Goal: Task Accomplishment & Management: Complete application form

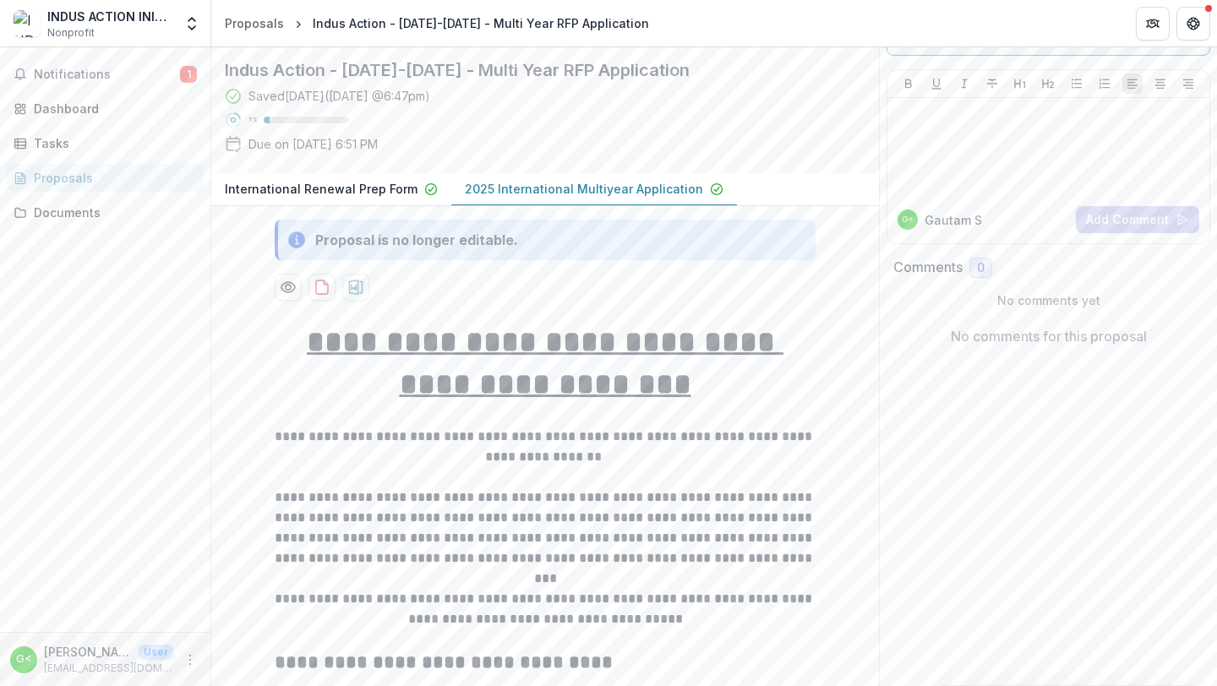
scroll to position [118, 0]
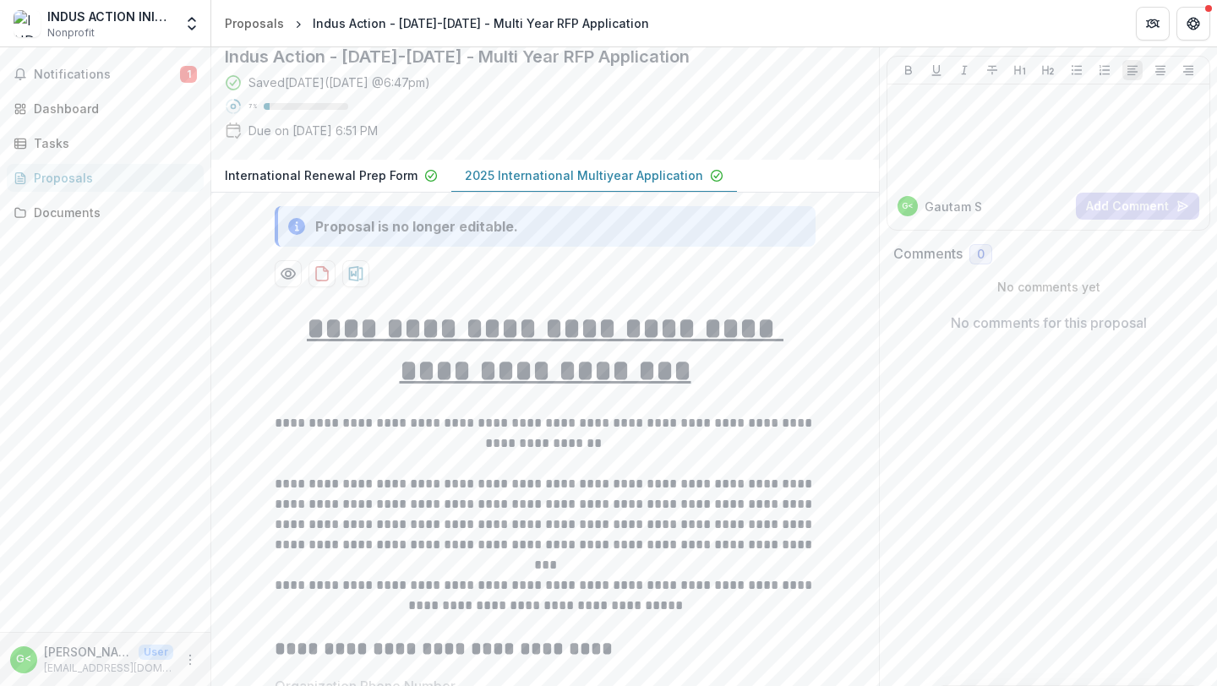
click at [493, 237] on div "Proposal is no longer editable." at bounding box center [416, 226] width 203 height 20
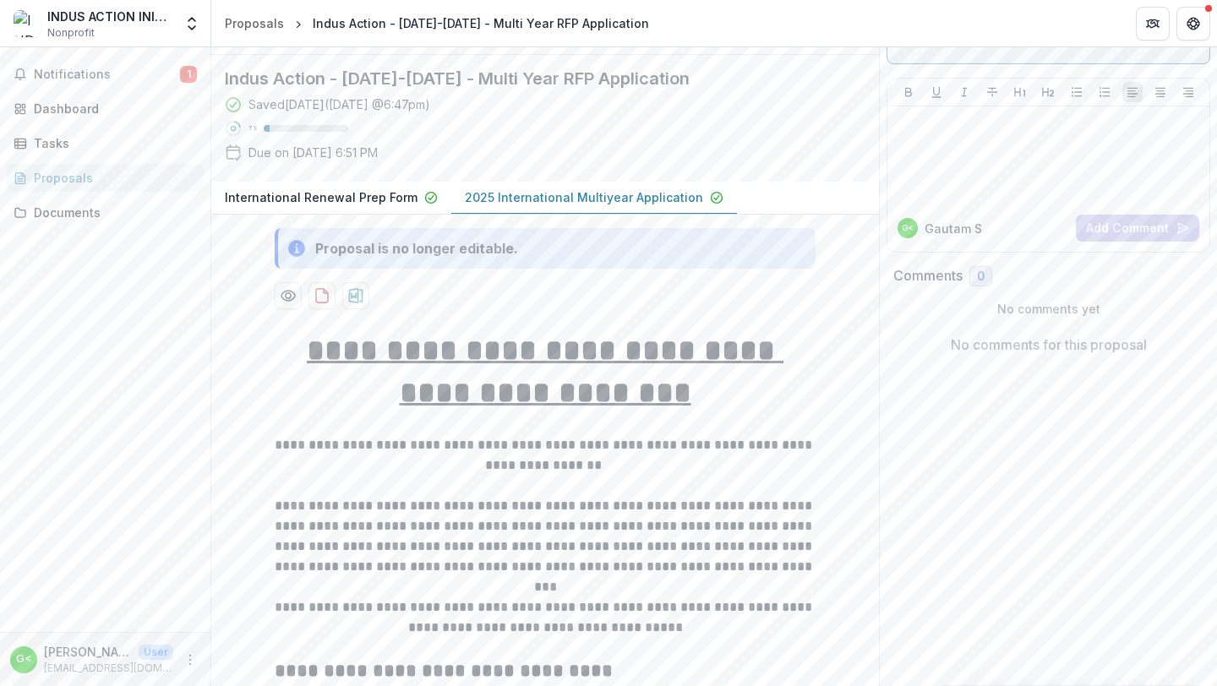
scroll to position [0, 0]
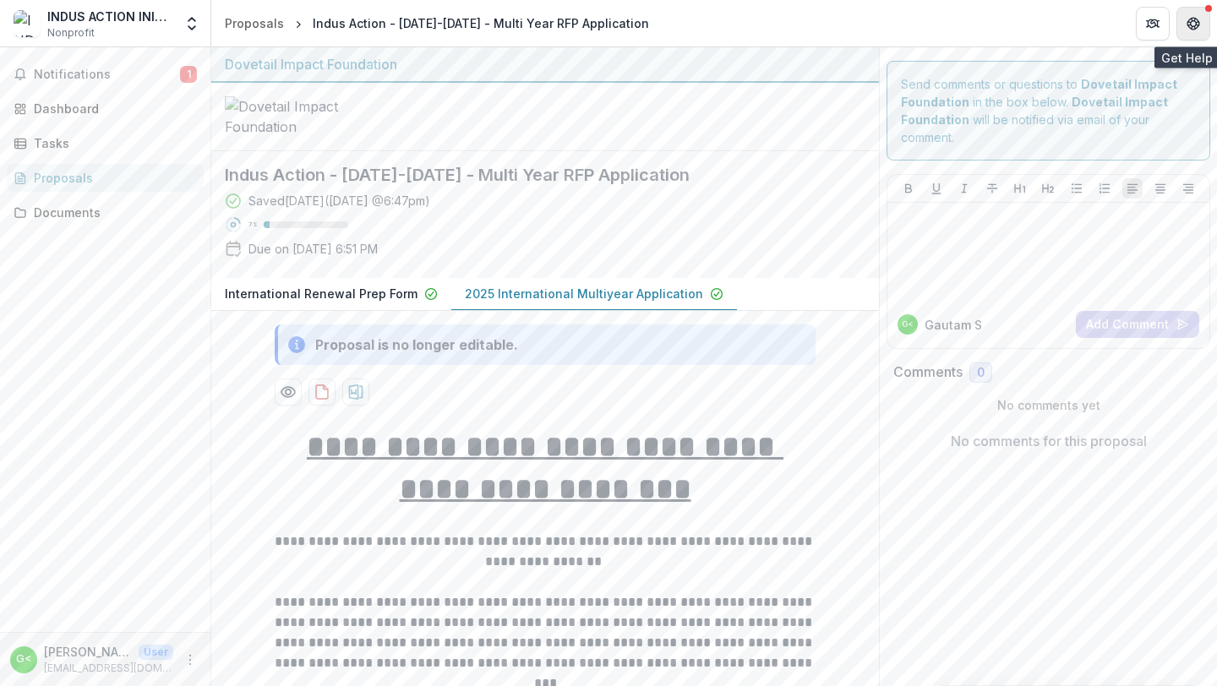
click at [1192, 26] on icon "Get Help" at bounding box center [1193, 24] width 14 height 14
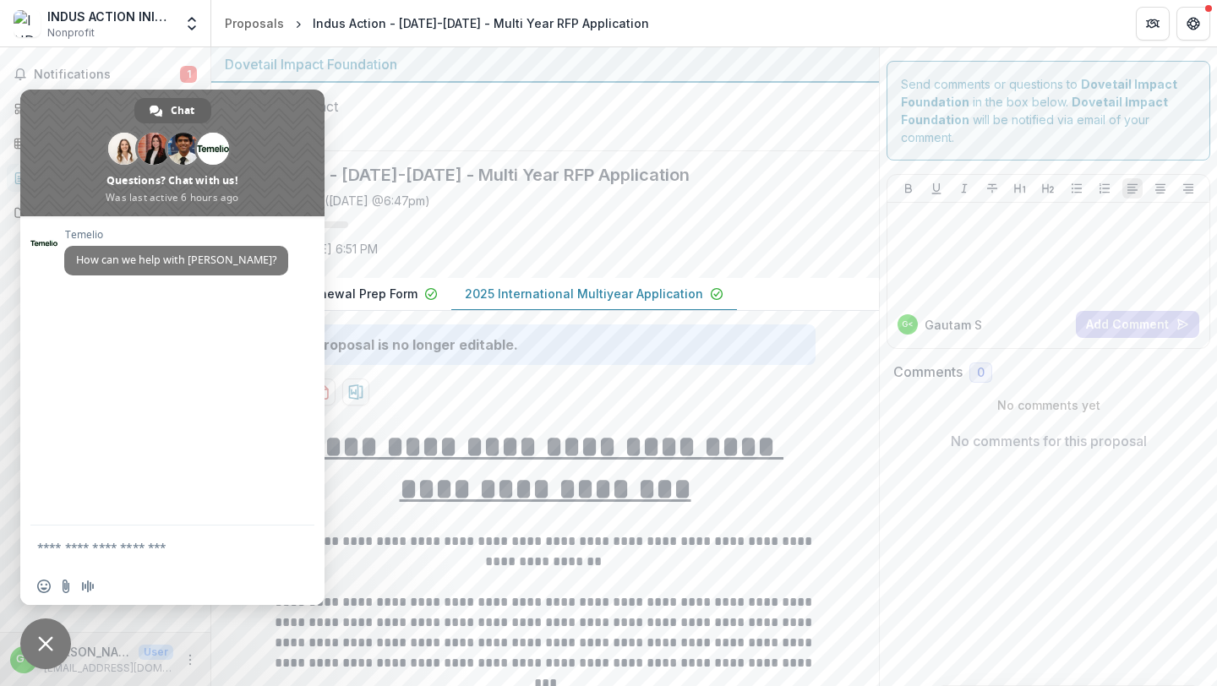
click at [42, 635] on span "Close chat" at bounding box center [45, 644] width 51 height 51
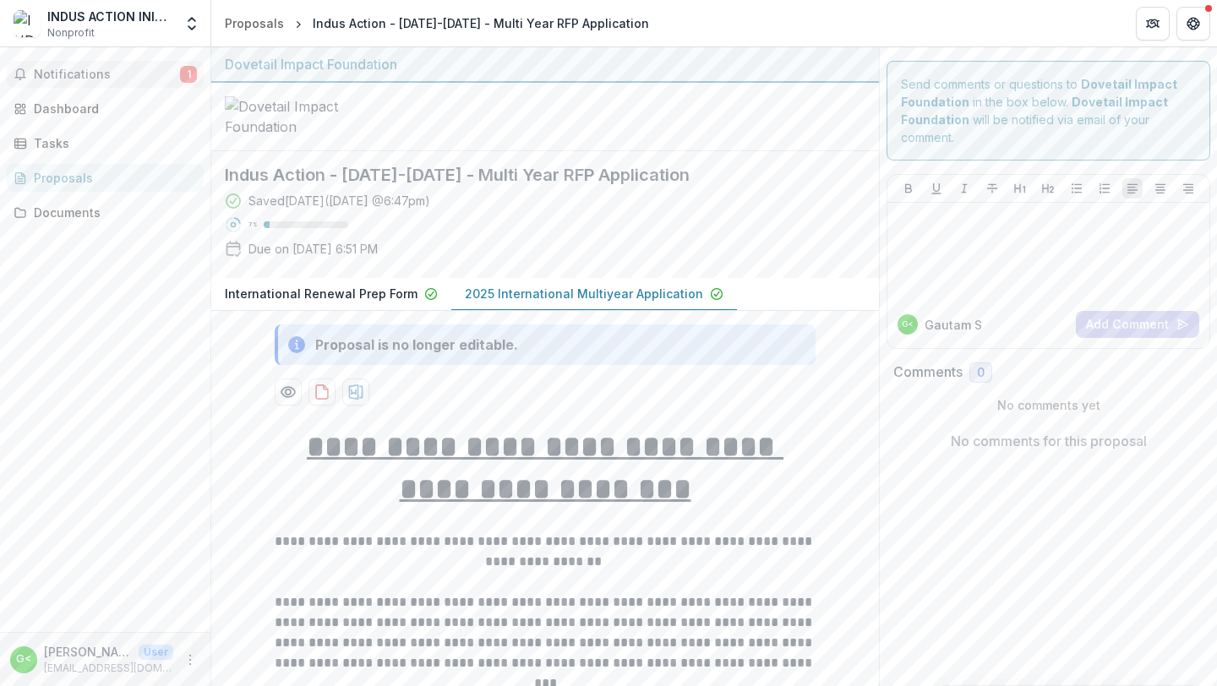
click at [130, 77] on span "Notifications" at bounding box center [107, 75] width 146 height 14
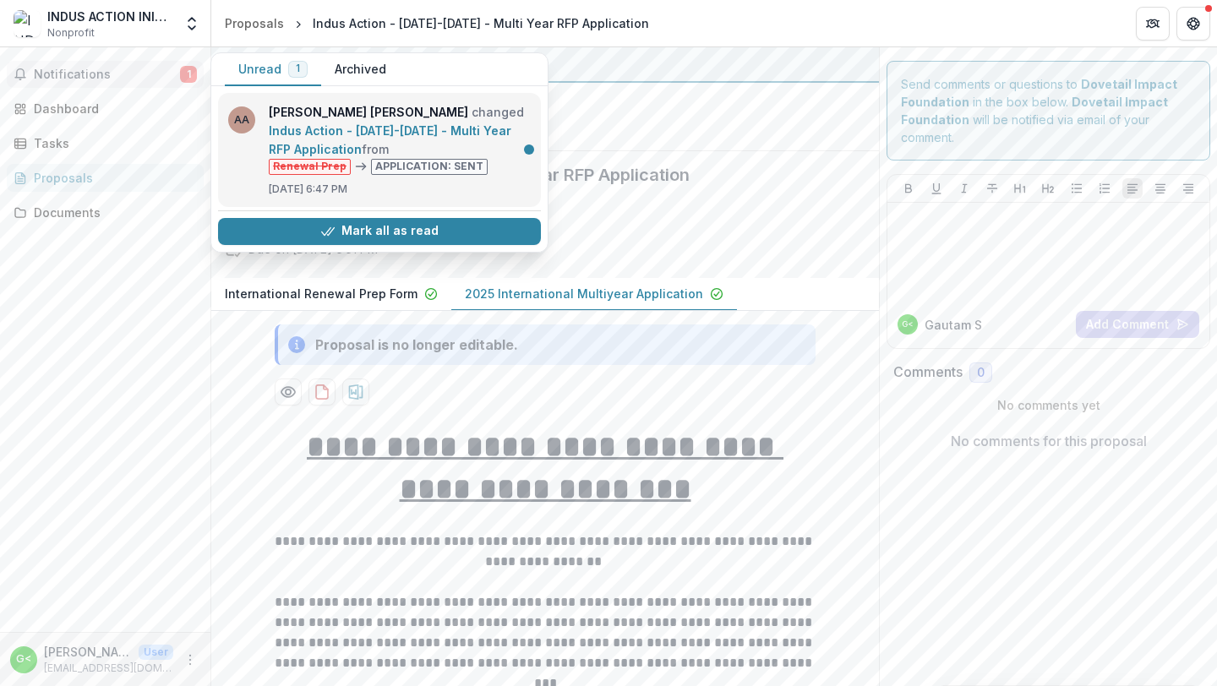
click at [508, 156] on link "Indus Action - [DATE]-[DATE] - Multi Year RFP Application" at bounding box center [390, 139] width 243 height 33
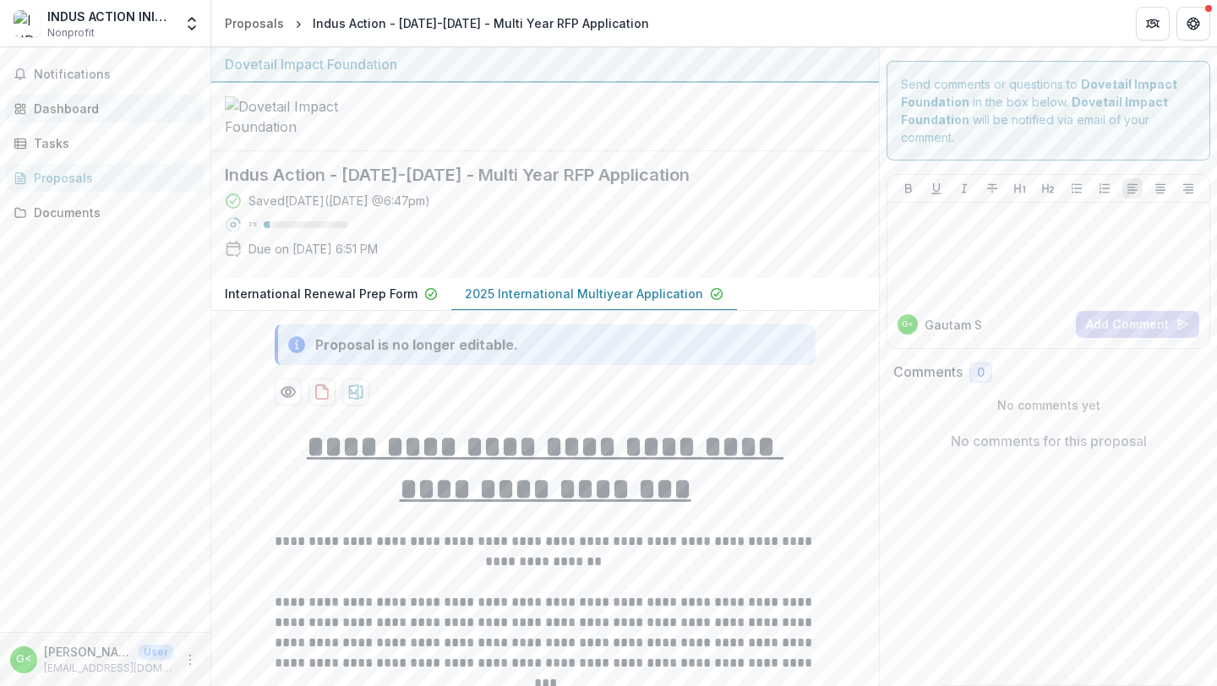
click at [85, 112] on div "Dashboard" at bounding box center [112, 109] width 156 height 18
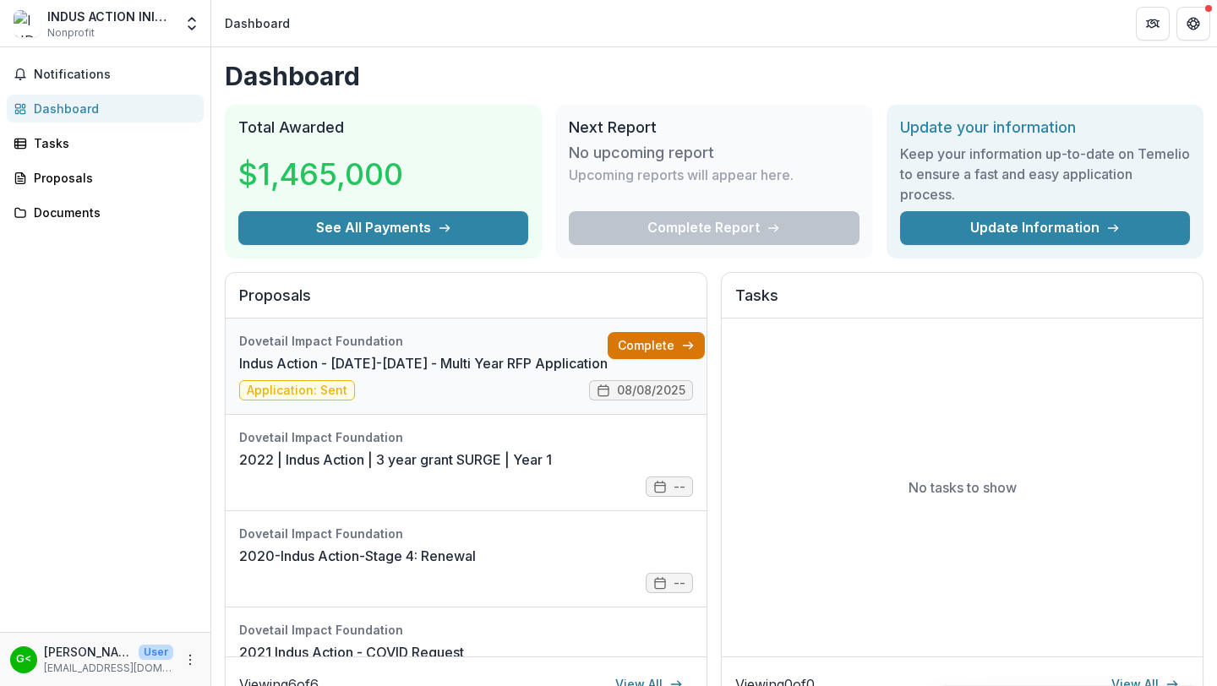
click at [646, 350] on link "Complete" at bounding box center [656, 345] width 97 height 27
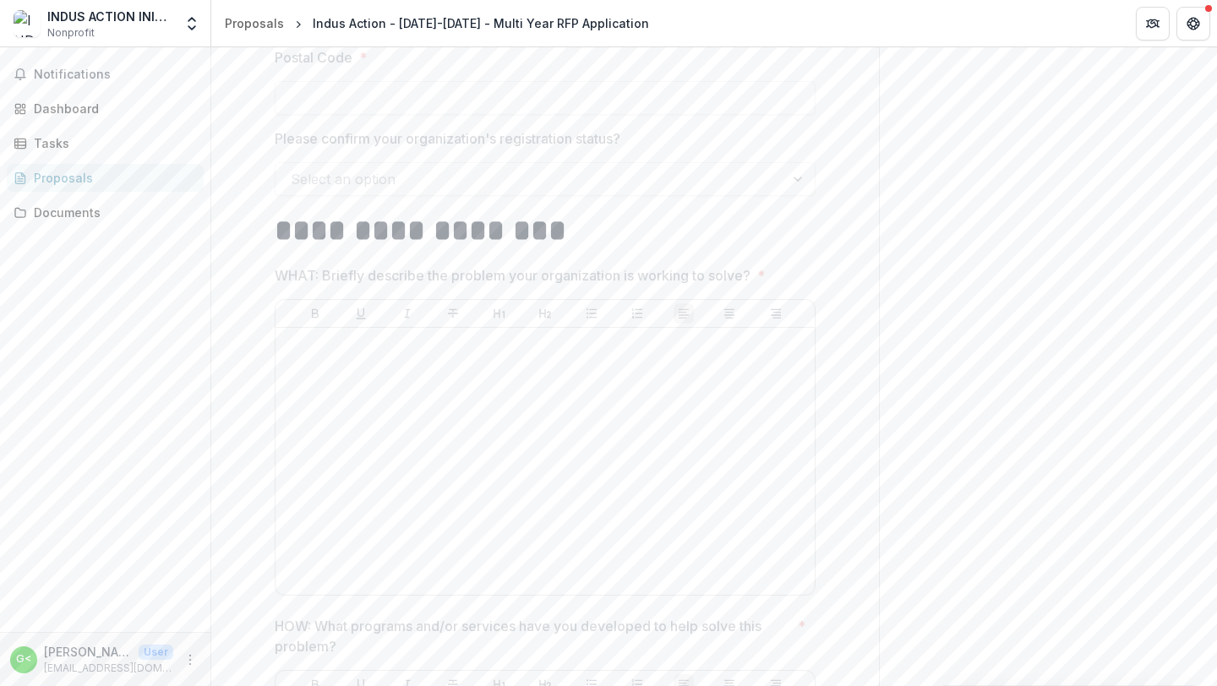
scroll to position [1233, 0]
drag, startPoint x: 265, startPoint y: 235, endPoint x: 330, endPoint y: 266, distance: 71.4
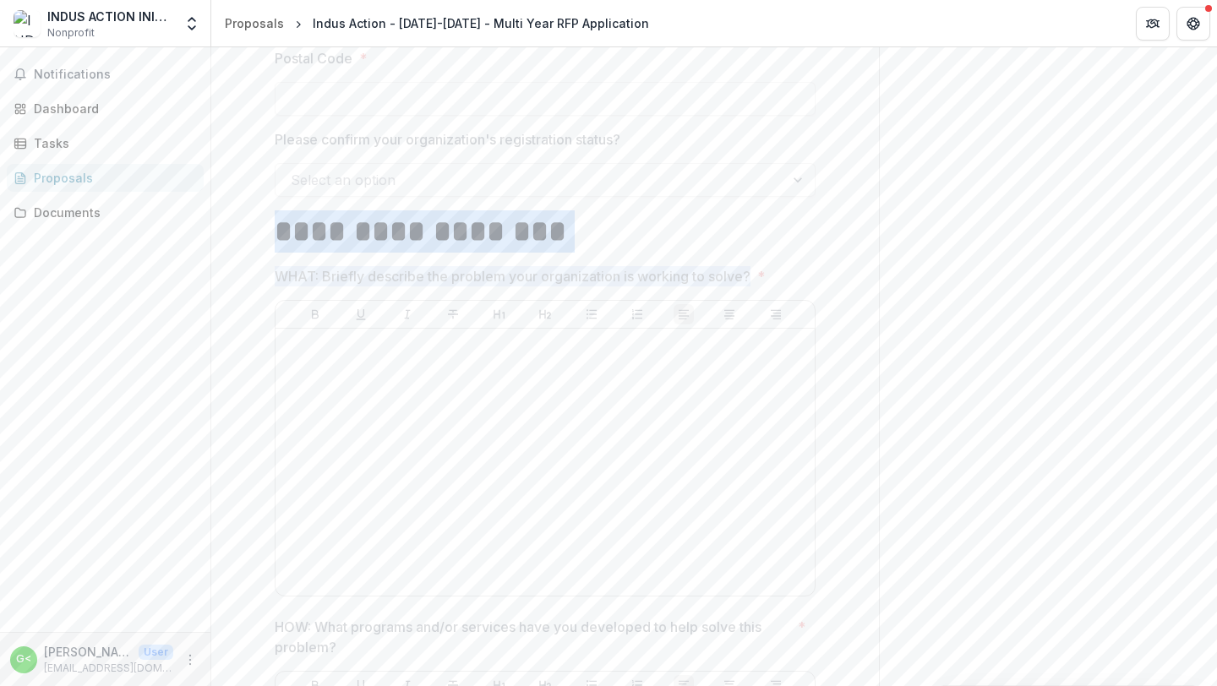
drag, startPoint x: 330, startPoint y: 266, endPoint x: 749, endPoint y: 283, distance: 419.4
copy div "**********"
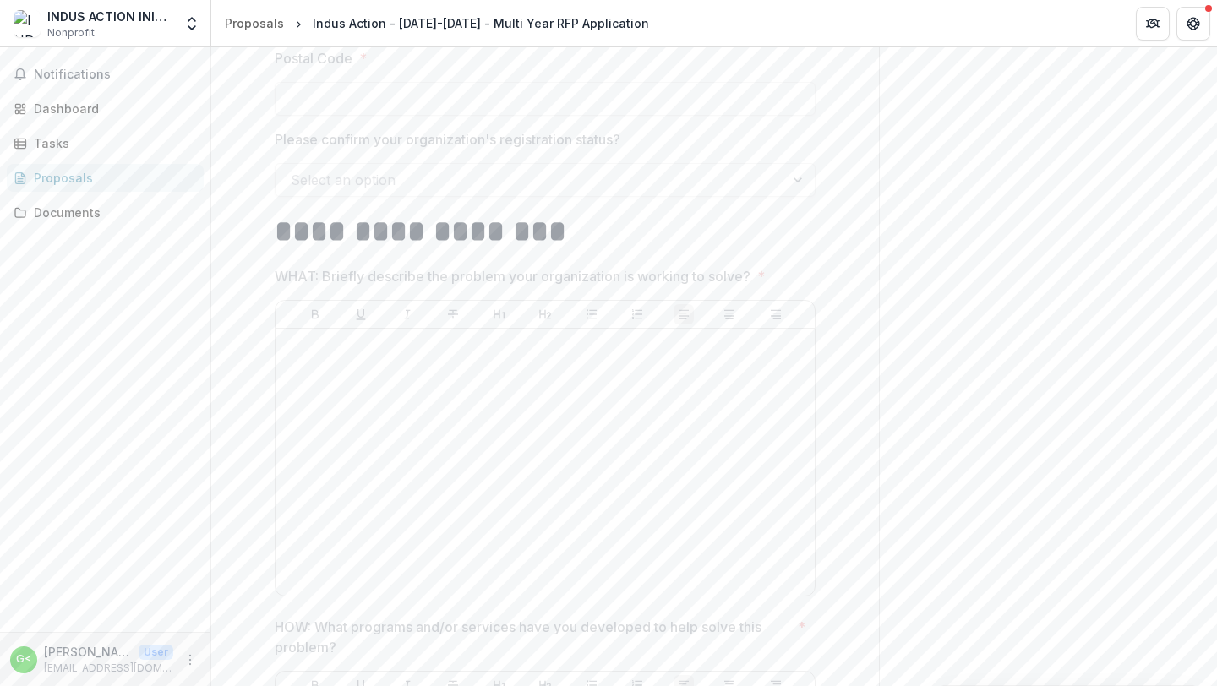
click at [775, 286] on span "WHAT: Briefly describe the problem your organization is working to solve? *" at bounding box center [540, 276] width 531 height 20
click at [751, 296] on div "WHAT: Briefly describe the problem your organization is working to solve? *" at bounding box center [545, 434] width 541 height 337
drag, startPoint x: 751, startPoint y: 296, endPoint x: 275, endPoint y: 273, distance: 476.3
copy div "WHAT: Briefly describe the problem your organization is working to solve? *"
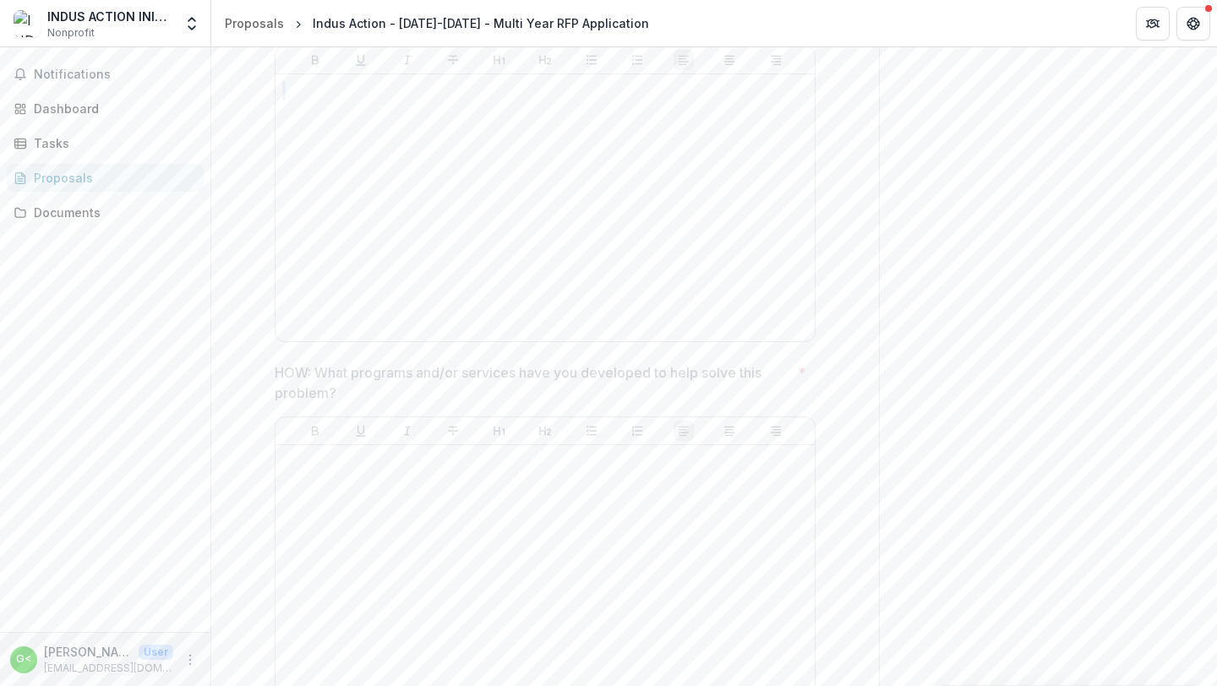
scroll to position [1488, 0]
drag, startPoint x: 348, startPoint y: 406, endPoint x: 269, endPoint y: 373, distance: 85.7
copy p "HOW: What programs and/or services have you developed to help solve this proble…"
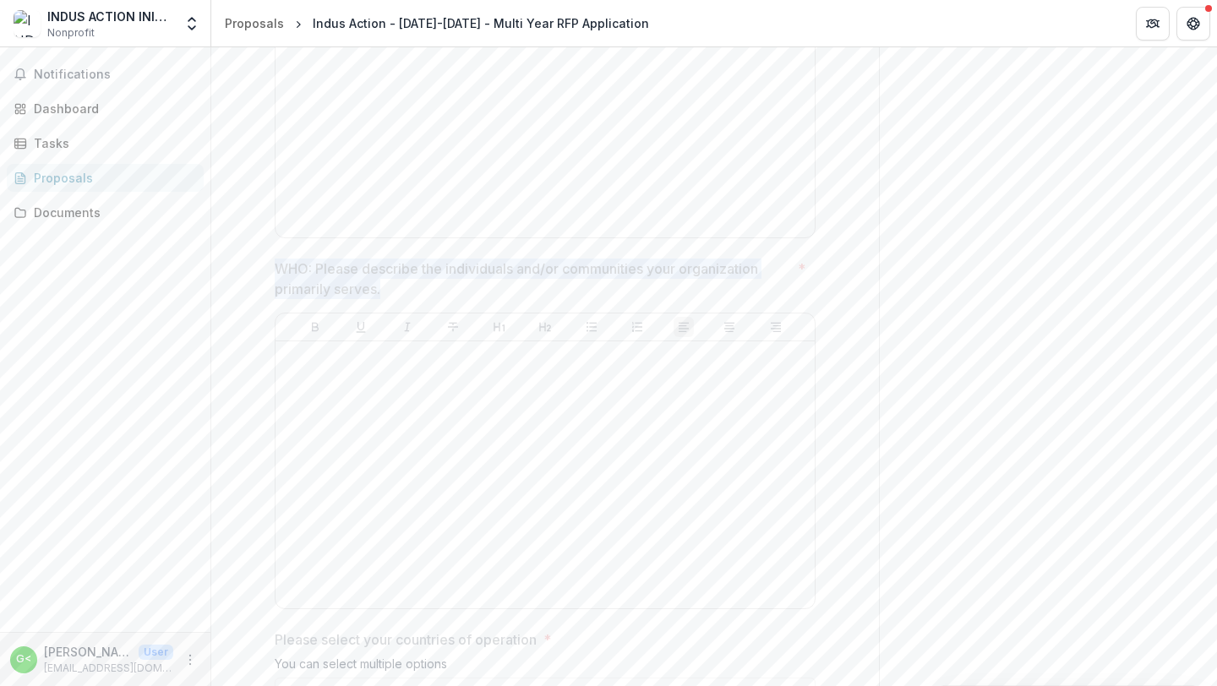
drag, startPoint x: 398, startPoint y: 300, endPoint x: 250, endPoint y: 280, distance: 149.3
copy p "WHO: Please describe the individuals and/or communities your organization prima…"
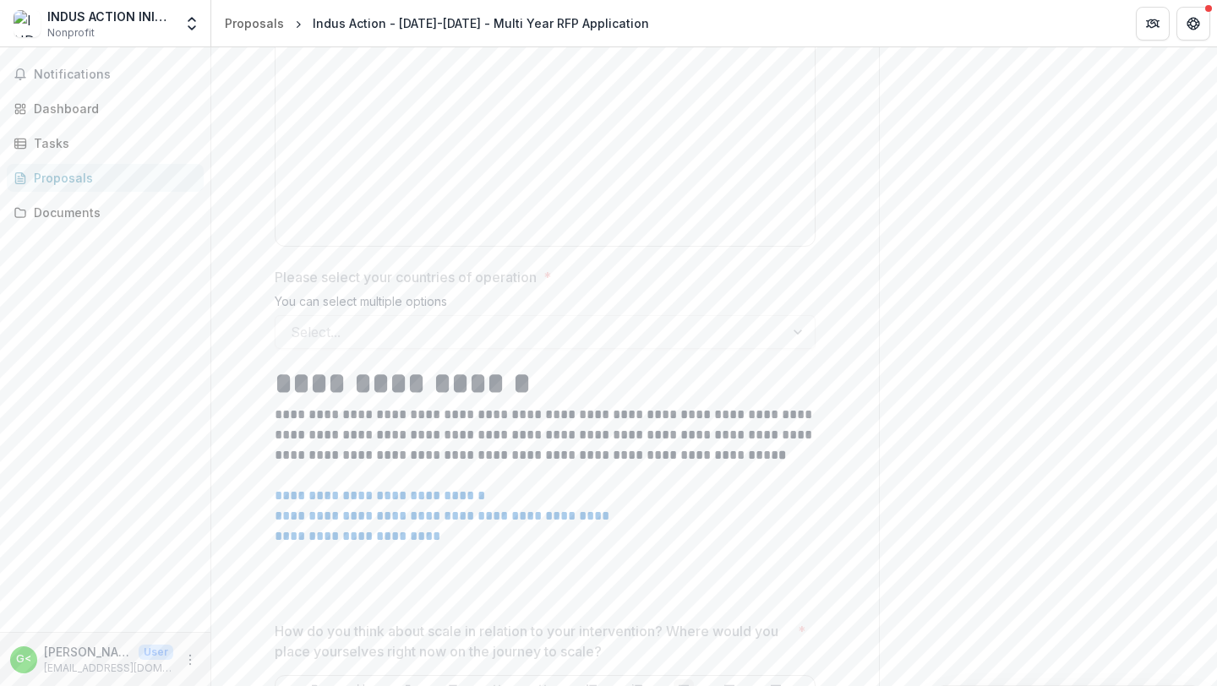
scroll to position [2501, 0]
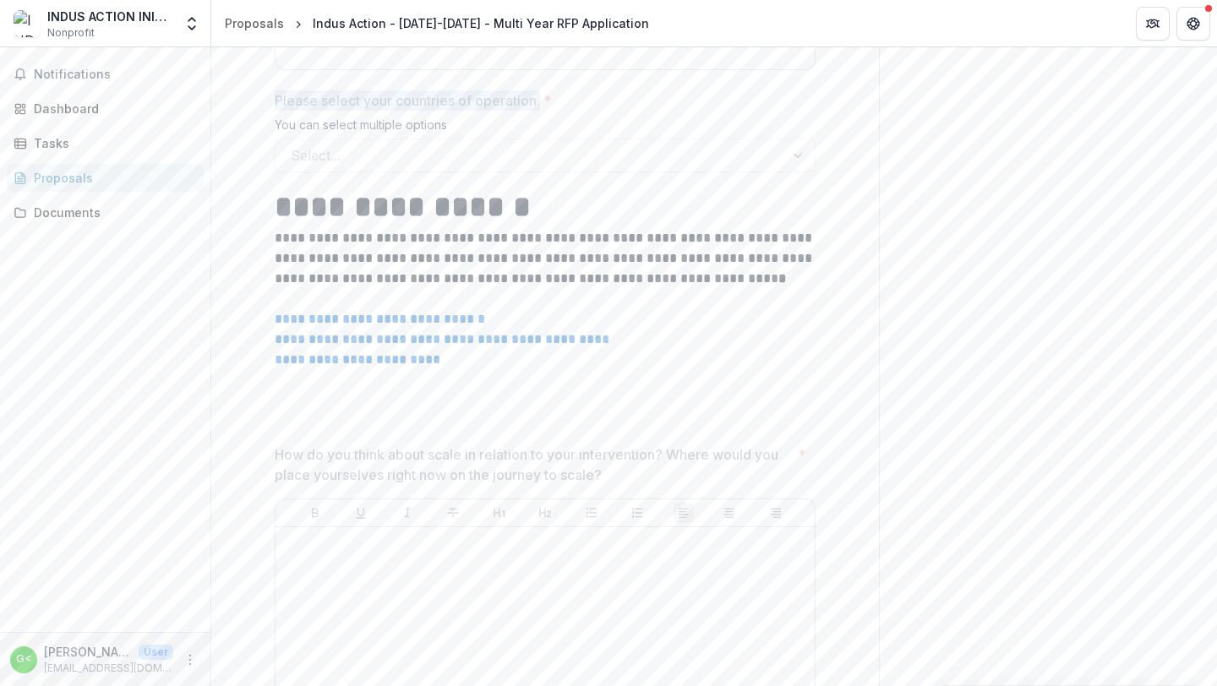
drag, startPoint x: 545, startPoint y: 112, endPoint x: 277, endPoint y: 87, distance: 269.0
copy div "Please select your countries of operation"
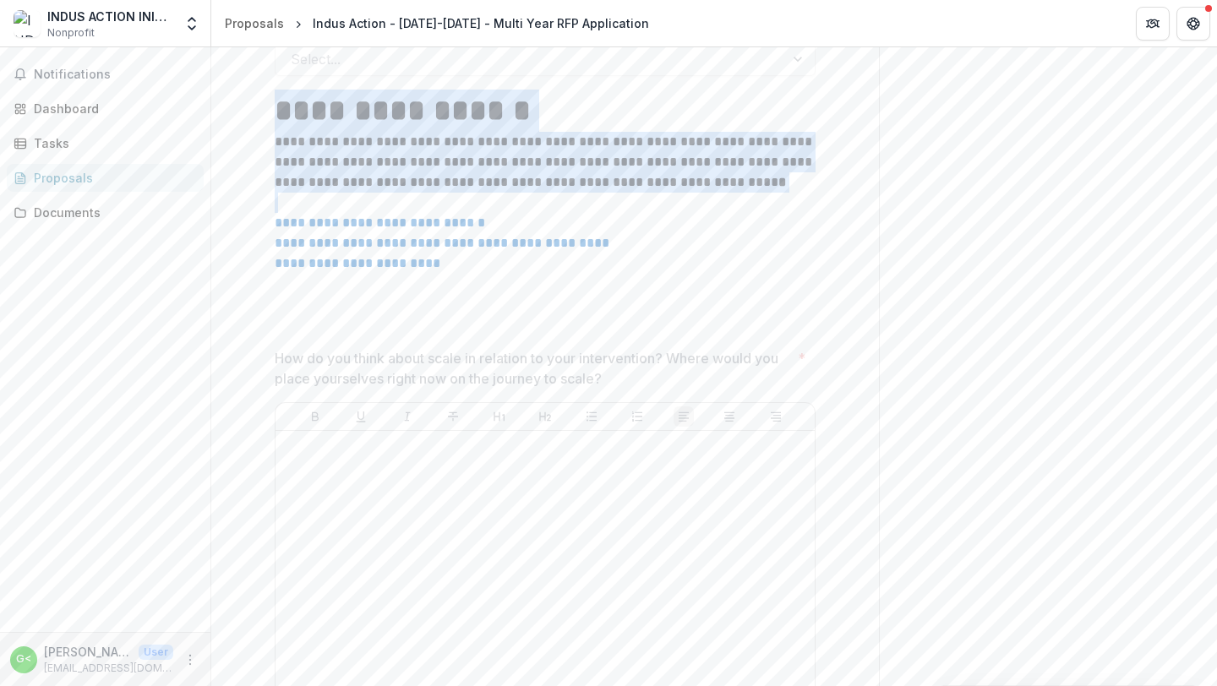
drag, startPoint x: 277, startPoint y: 121, endPoint x: 696, endPoint y: 202, distance: 426.9
click at [696, 202] on div "**********" at bounding box center [545, 212] width 541 height 245
copy div "**********"
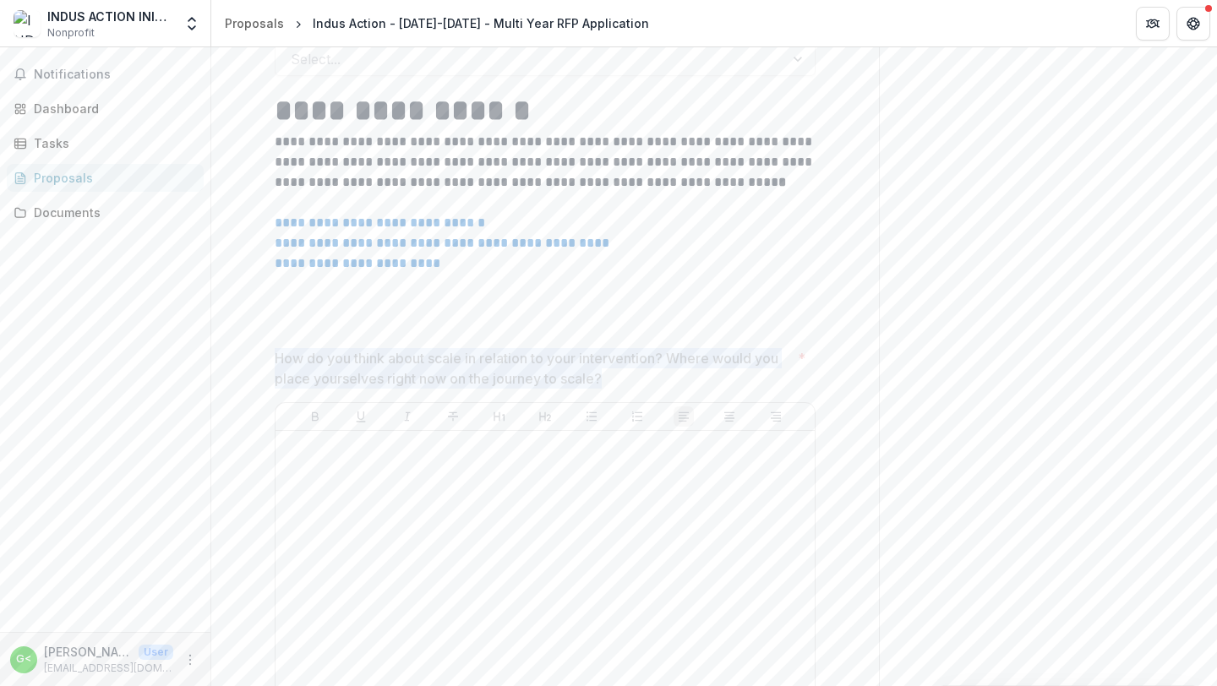
drag, startPoint x: 616, startPoint y: 390, endPoint x: 270, endPoint y: 358, distance: 347.8
copy p "How do you think about scale in relation to your intervention? Where would you …"
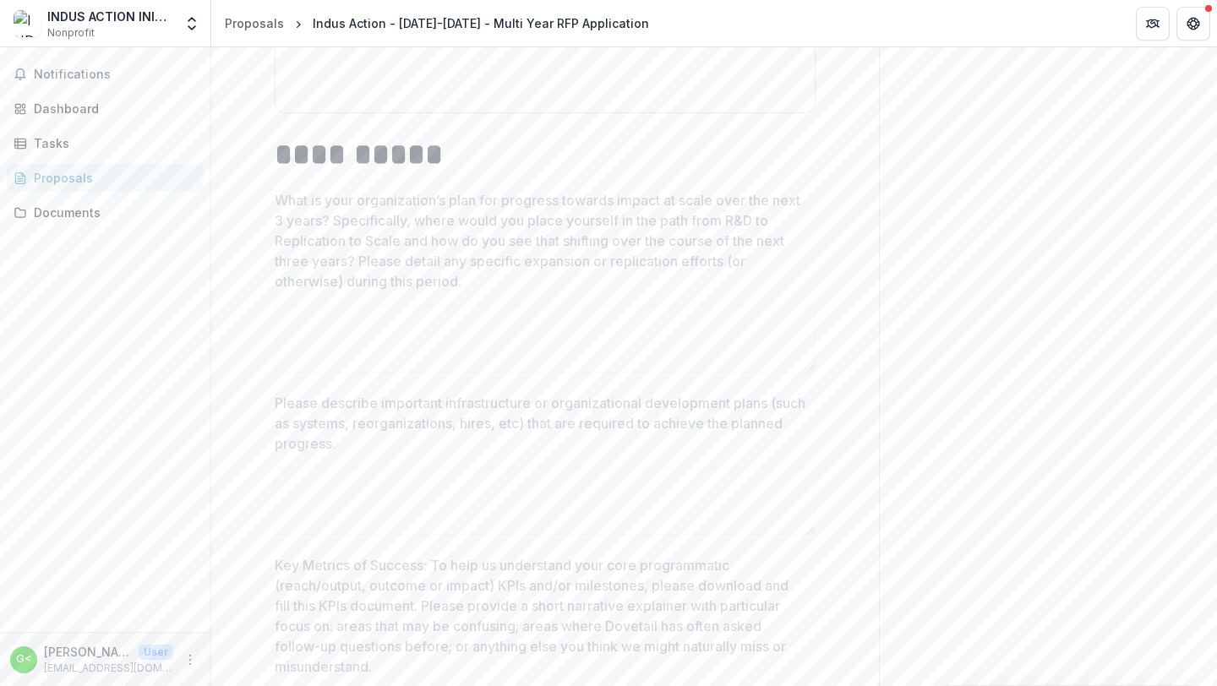
scroll to position [3190, 0]
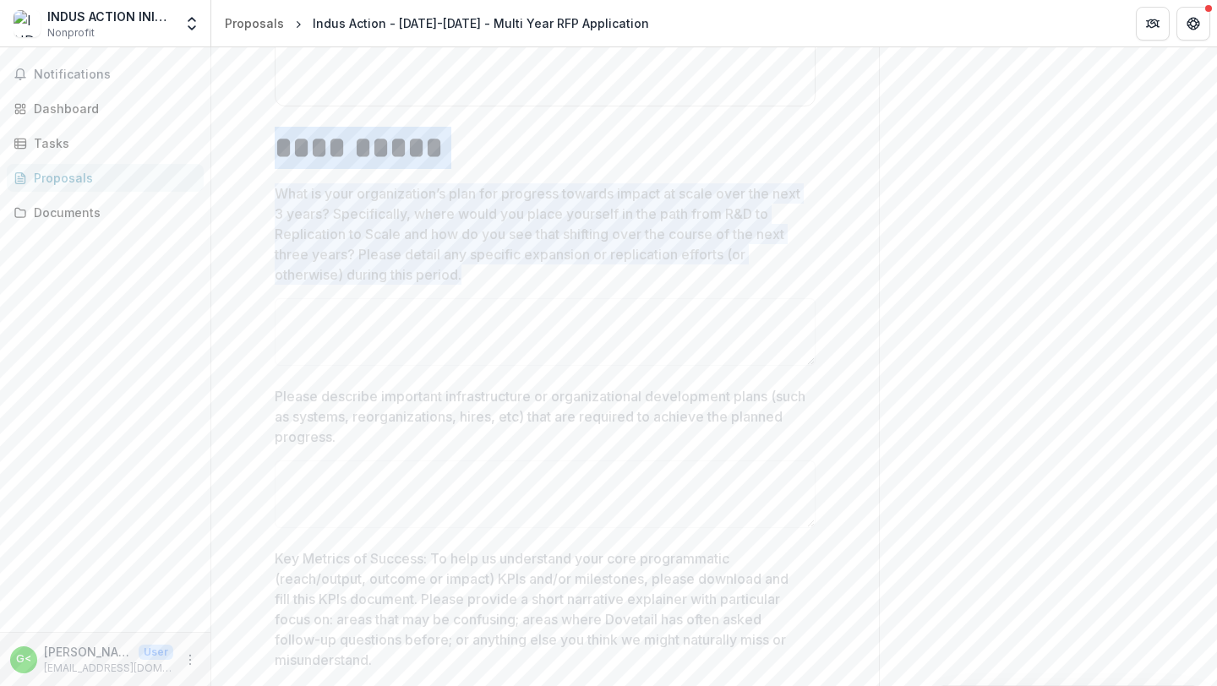
drag, startPoint x: 271, startPoint y: 159, endPoint x: 463, endPoint y: 279, distance: 226.2
copy div "**********"
click at [457, 137] on h1 "**********" at bounding box center [545, 148] width 541 height 42
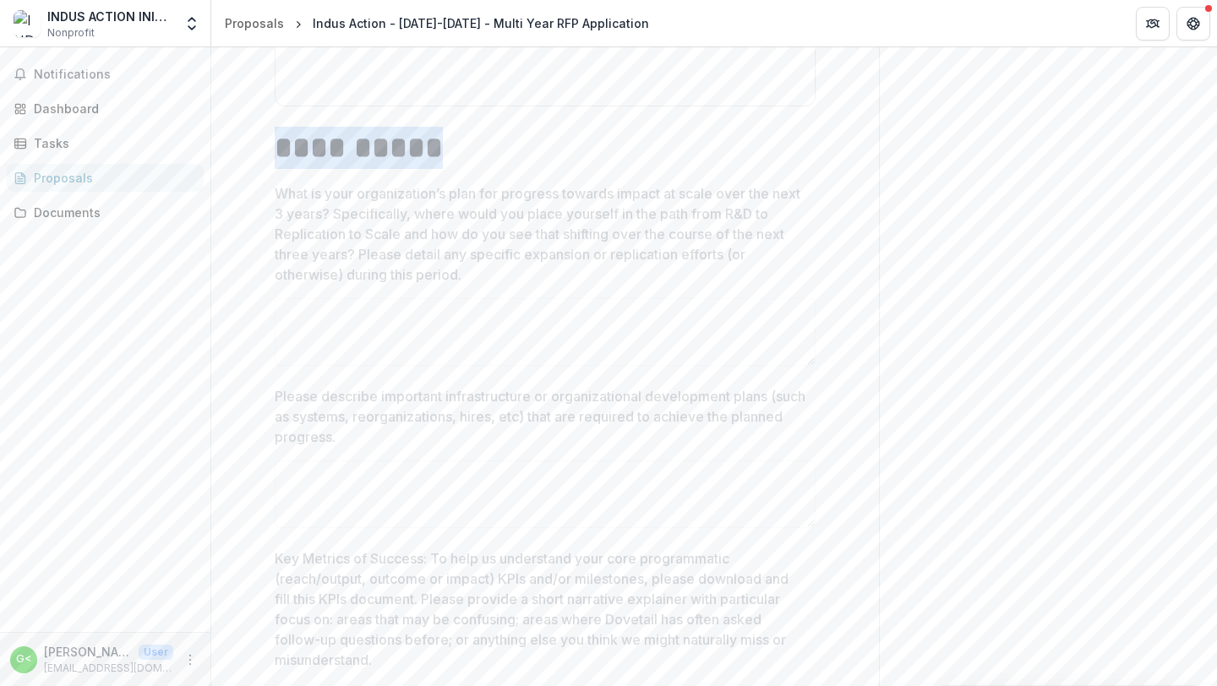
drag, startPoint x: 438, startPoint y: 158, endPoint x: 275, endPoint y: 161, distance: 162.3
click at [275, 161] on h1 "**********" at bounding box center [545, 148] width 541 height 42
copy h1 "**********"
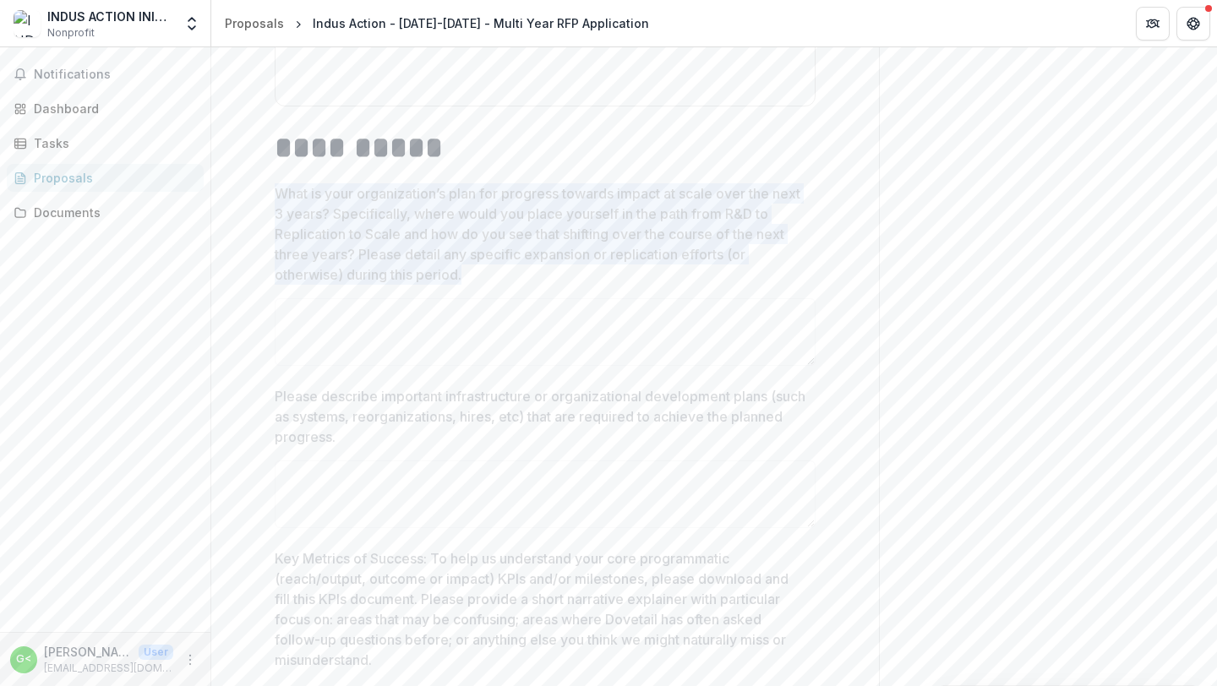
drag, startPoint x: 469, startPoint y: 289, endPoint x: 274, endPoint y: 198, distance: 215.5
click at [275, 198] on p "What is your organization’s plan for progress towards impact at scale over the …" at bounding box center [540, 233] width 531 height 101
copy p "What is your organization’s plan for progress towards impact at scale over the …"
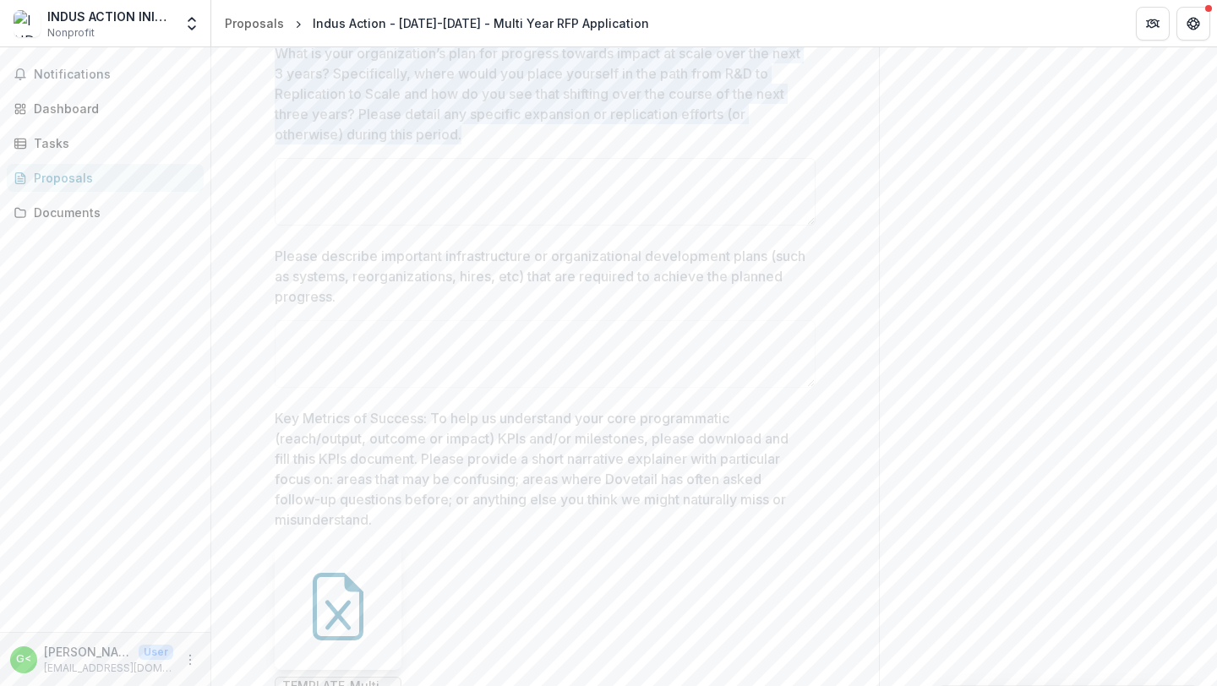
scroll to position [3349, 0]
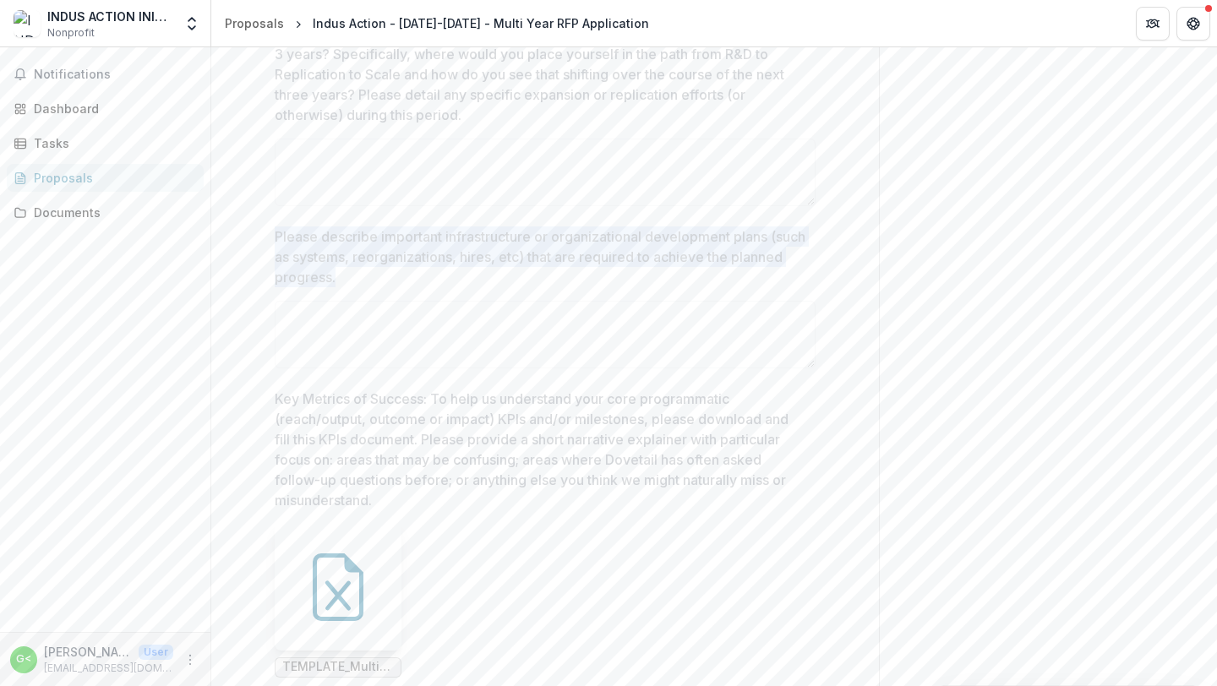
drag, startPoint x: 393, startPoint y: 292, endPoint x: 267, endPoint y: 240, distance: 136.4
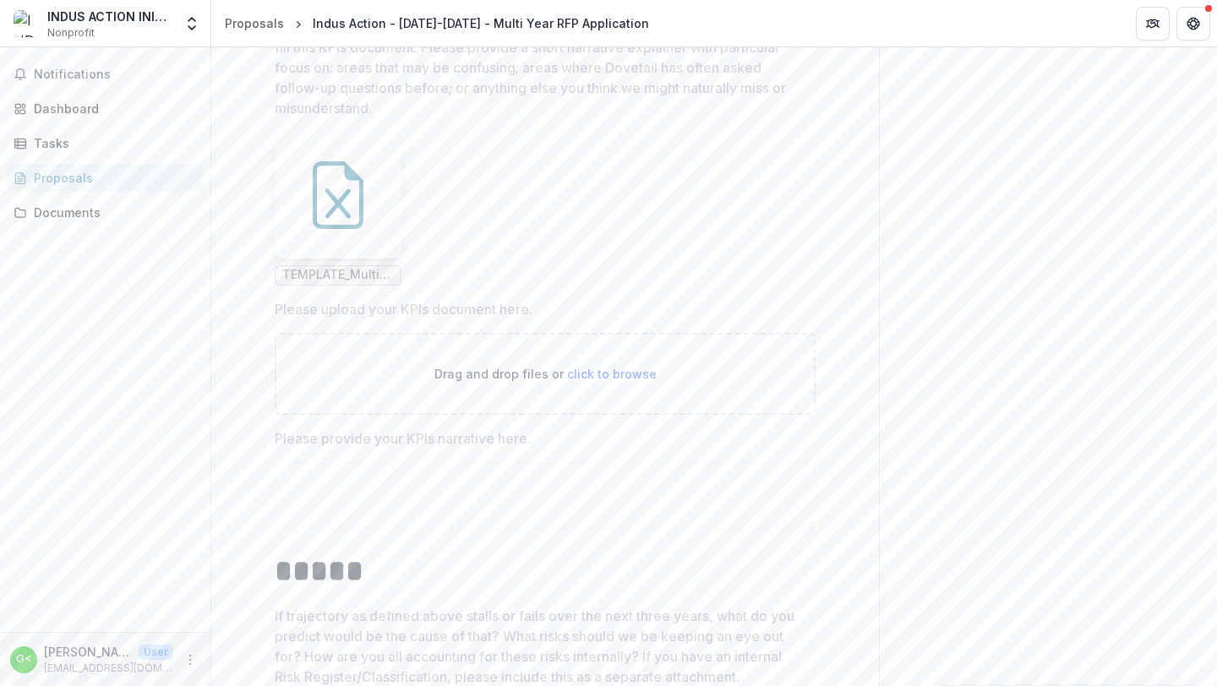
scroll to position [3726, 0]
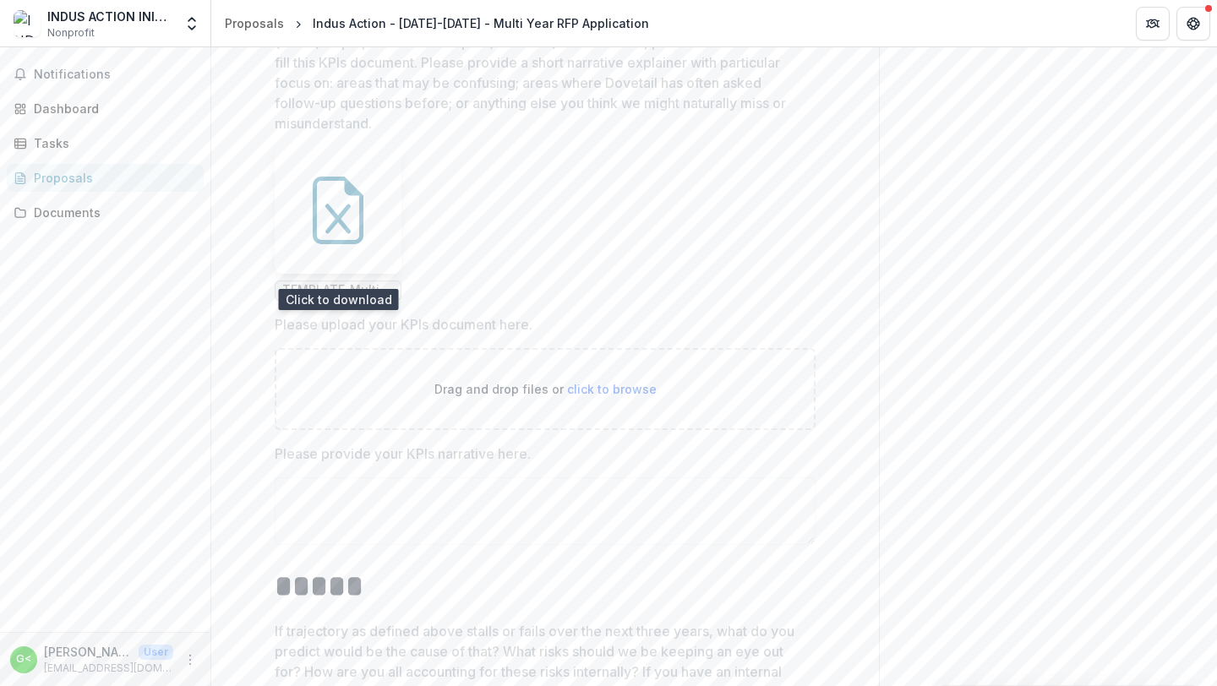
click at [330, 216] on icon at bounding box center [338, 211] width 68 height 68
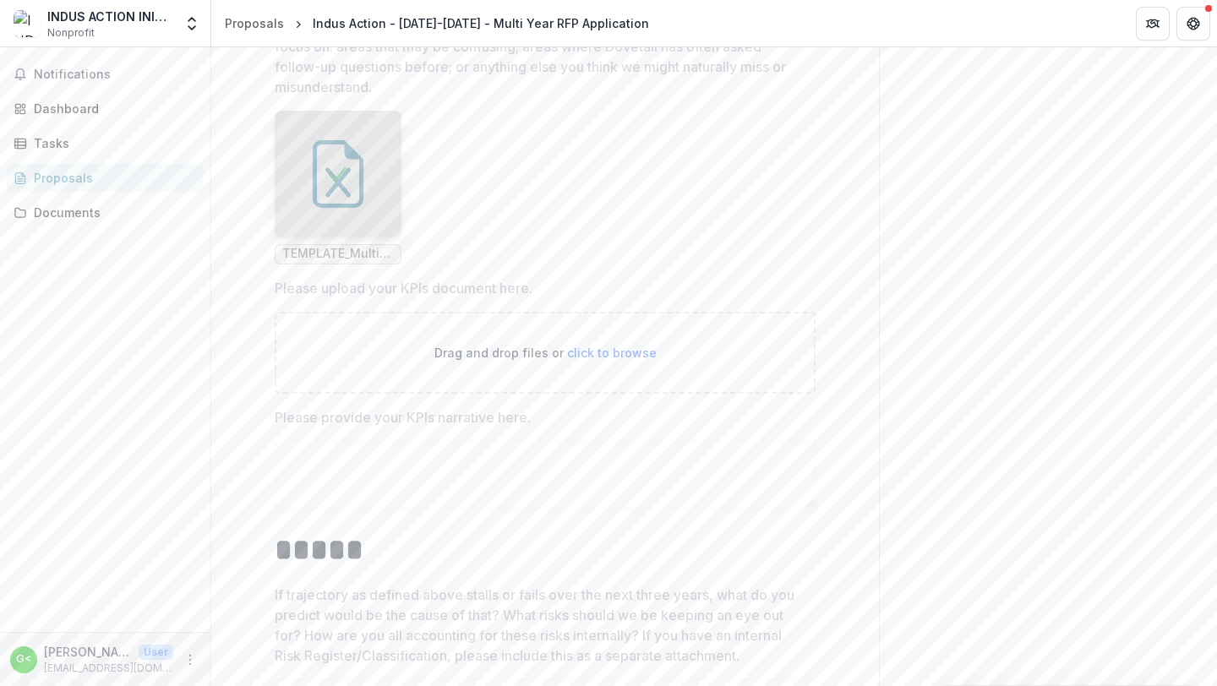
scroll to position [3740, 0]
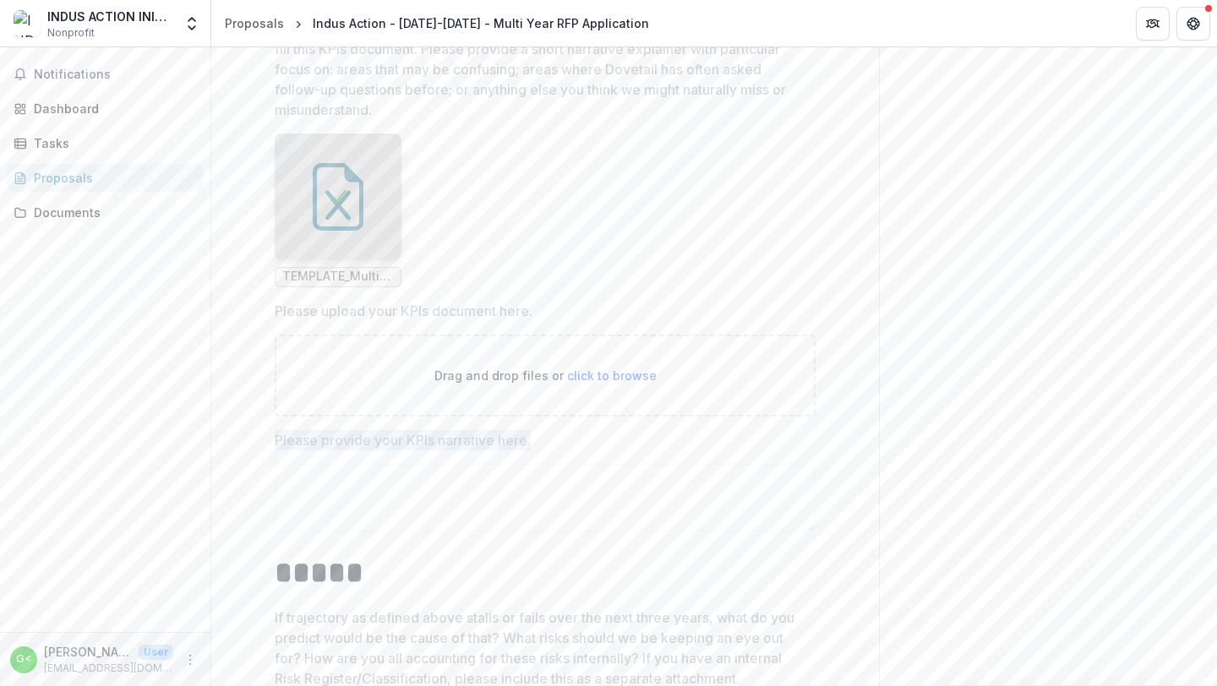
drag, startPoint x: 532, startPoint y: 445, endPoint x: 269, endPoint y: 446, distance: 263.6
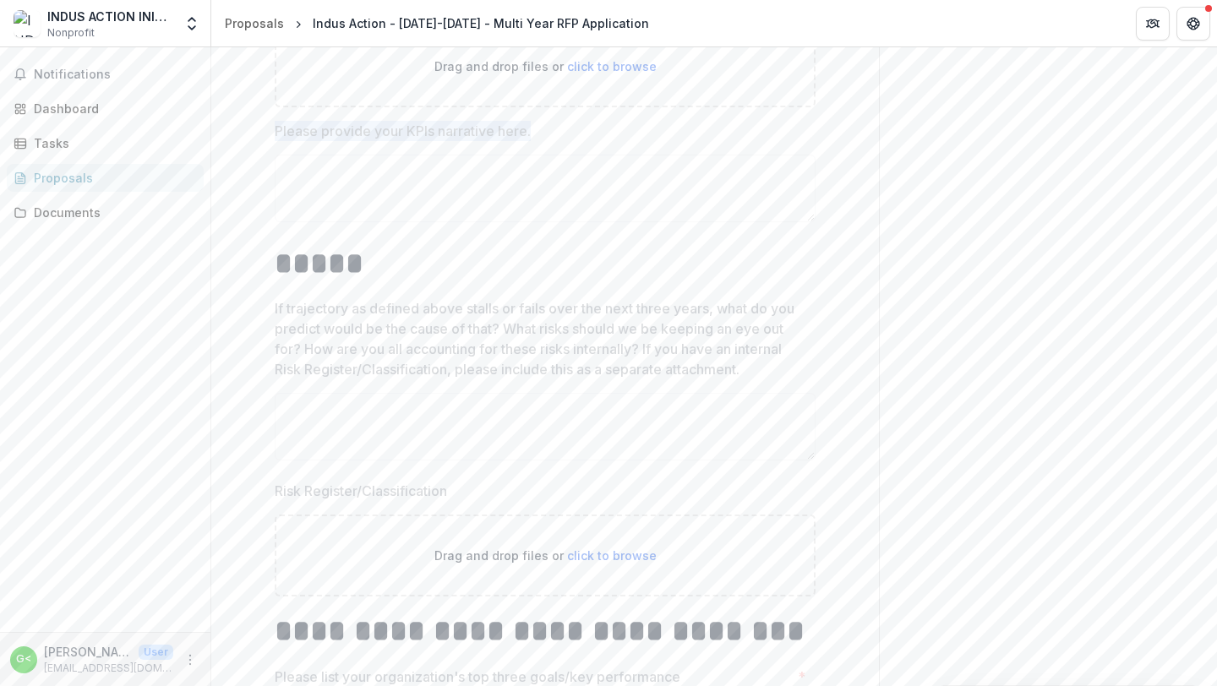
scroll to position [4058, 0]
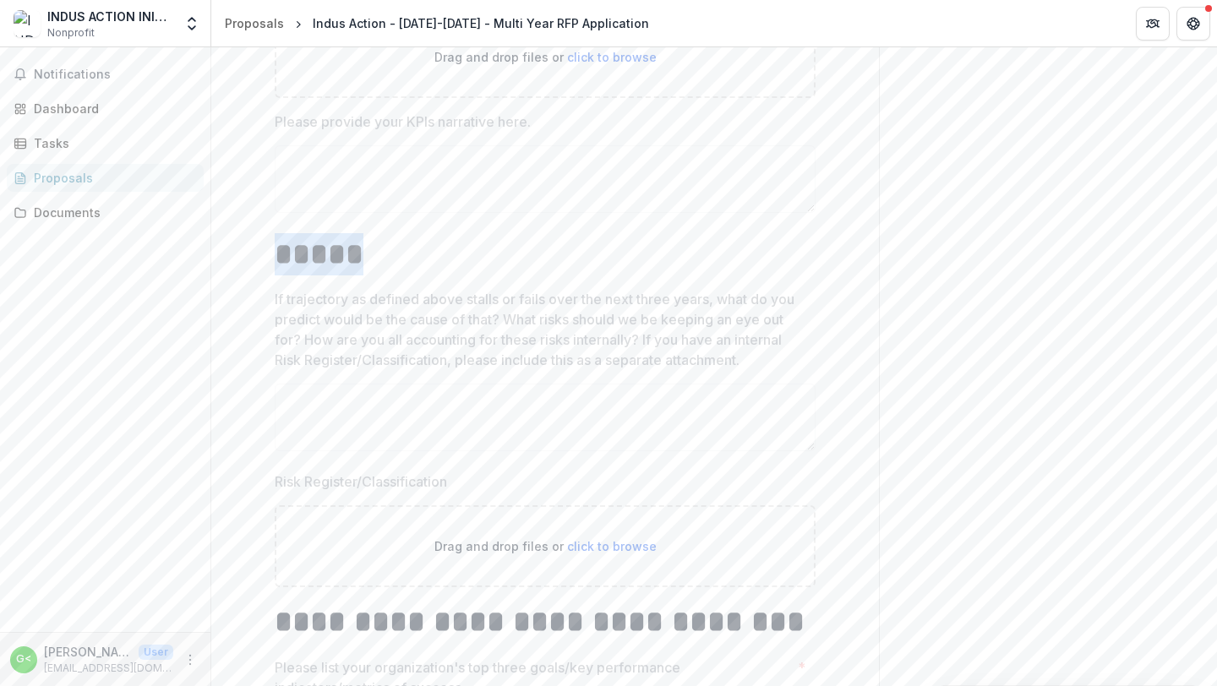
drag, startPoint x: 274, startPoint y: 264, endPoint x: 363, endPoint y: 270, distance: 89.7
click at [363, 270] on h1 "*****" at bounding box center [545, 254] width 541 height 42
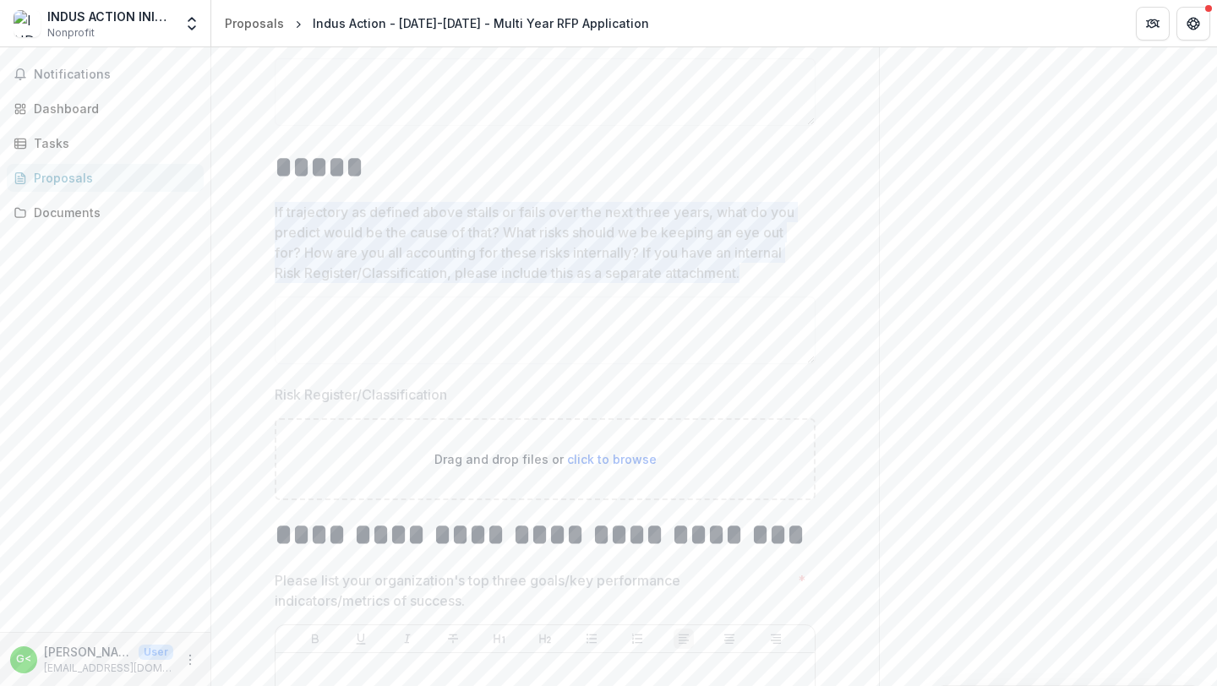
drag, startPoint x: 750, startPoint y: 281, endPoint x: 255, endPoint y: 226, distance: 498.2
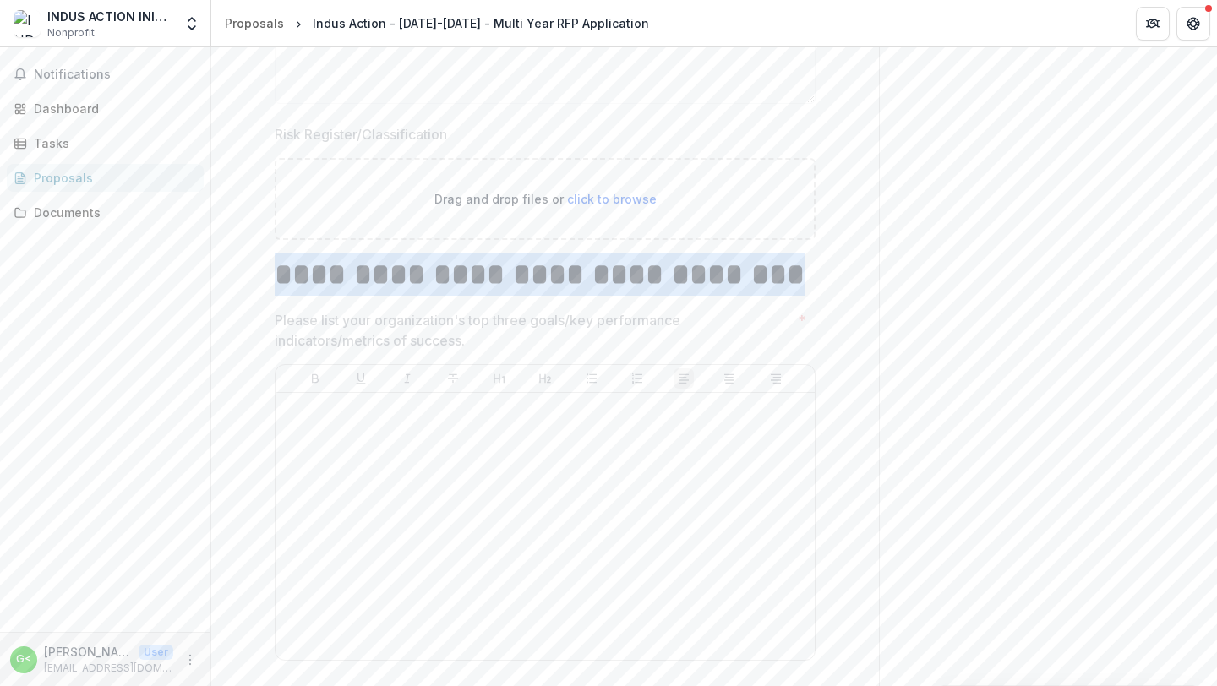
drag, startPoint x: 271, startPoint y: 289, endPoint x: 760, endPoint y: 288, distance: 488.4
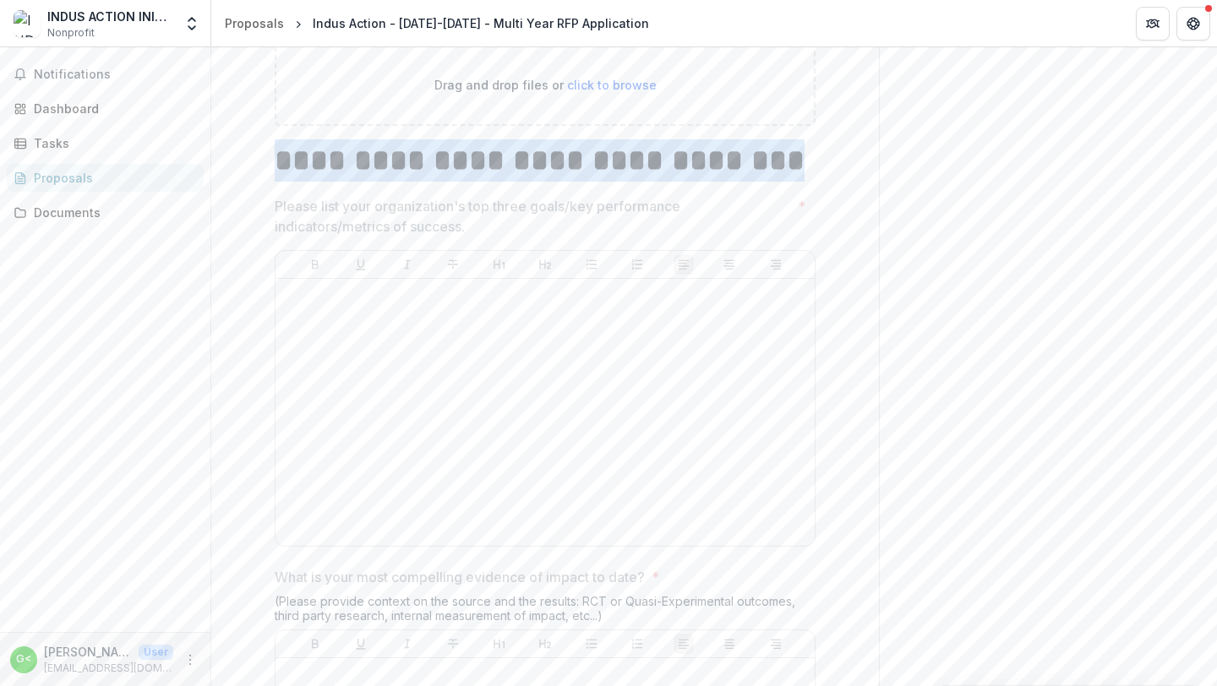
scroll to position [4543, 0]
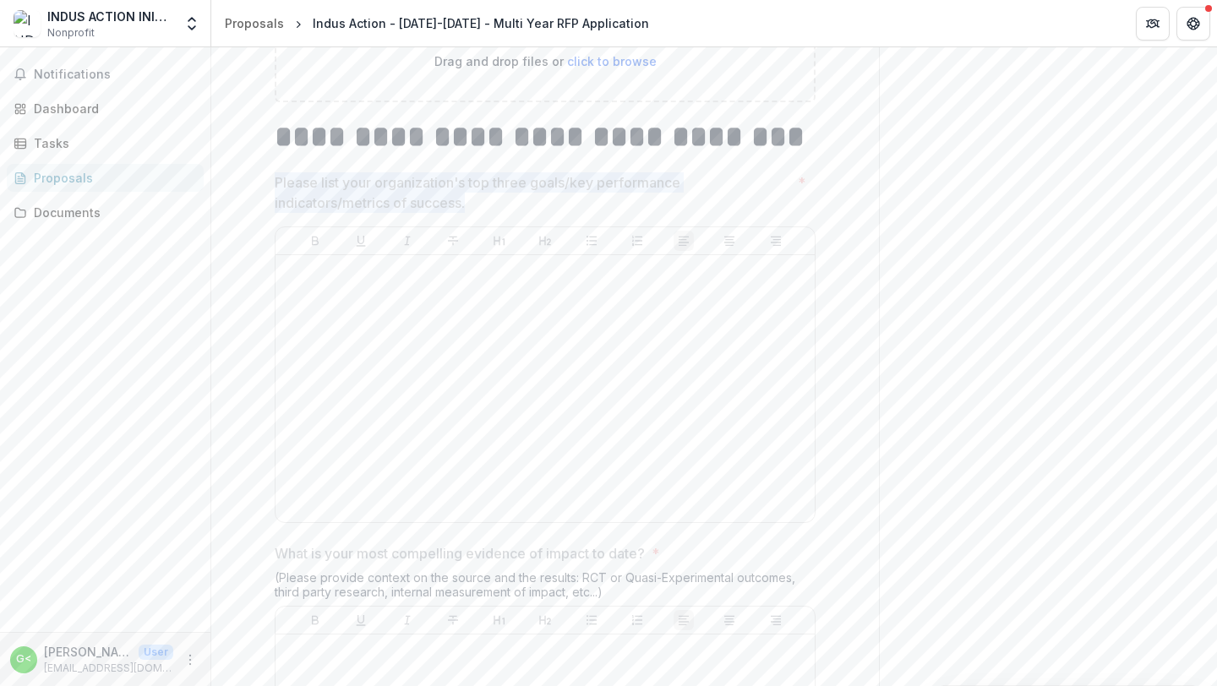
drag, startPoint x: 473, startPoint y: 215, endPoint x: 263, endPoint y: 181, distance: 213.2
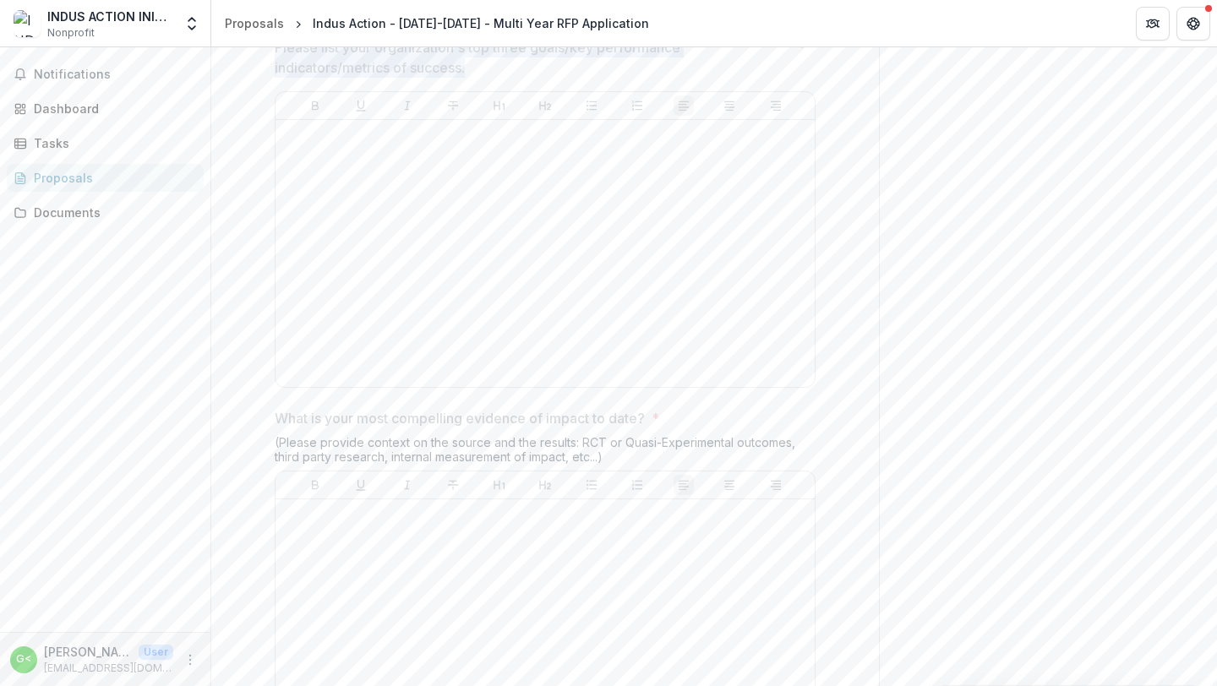
scroll to position [4685, 0]
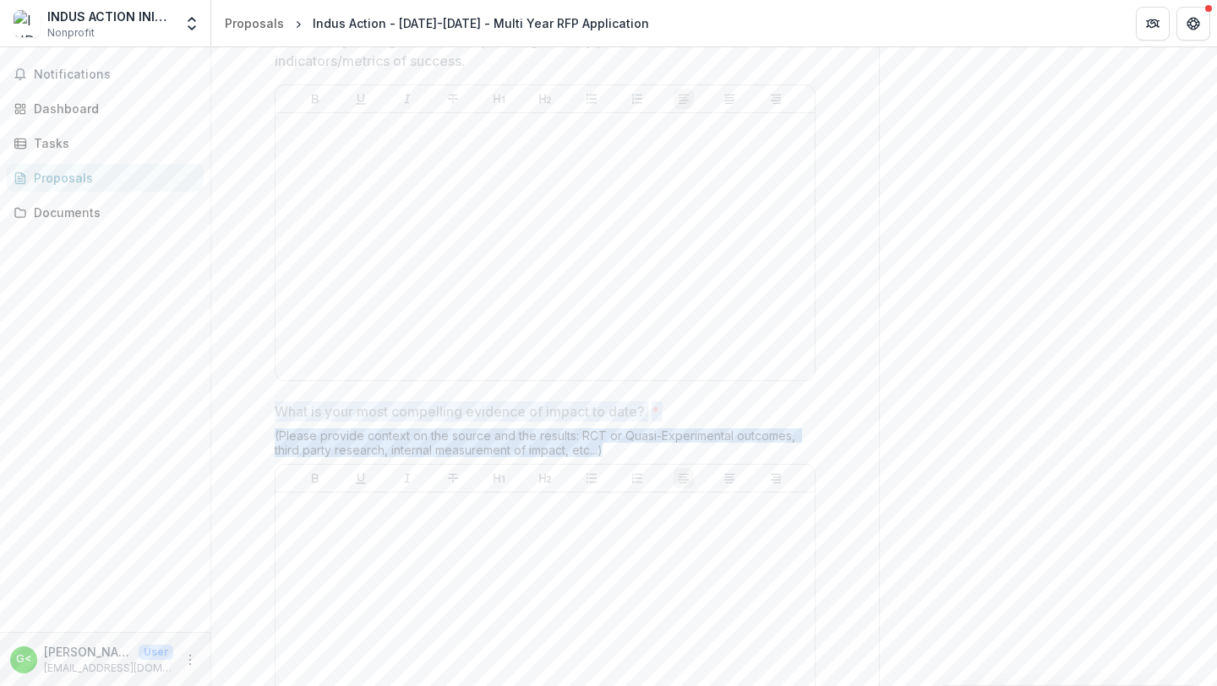
drag, startPoint x: 615, startPoint y: 454, endPoint x: 275, endPoint y: 413, distance: 342.9
click at [275, 413] on div "What is your most compelling evidence of impact to date? * (Please provide cont…" at bounding box center [545, 584] width 541 height 366
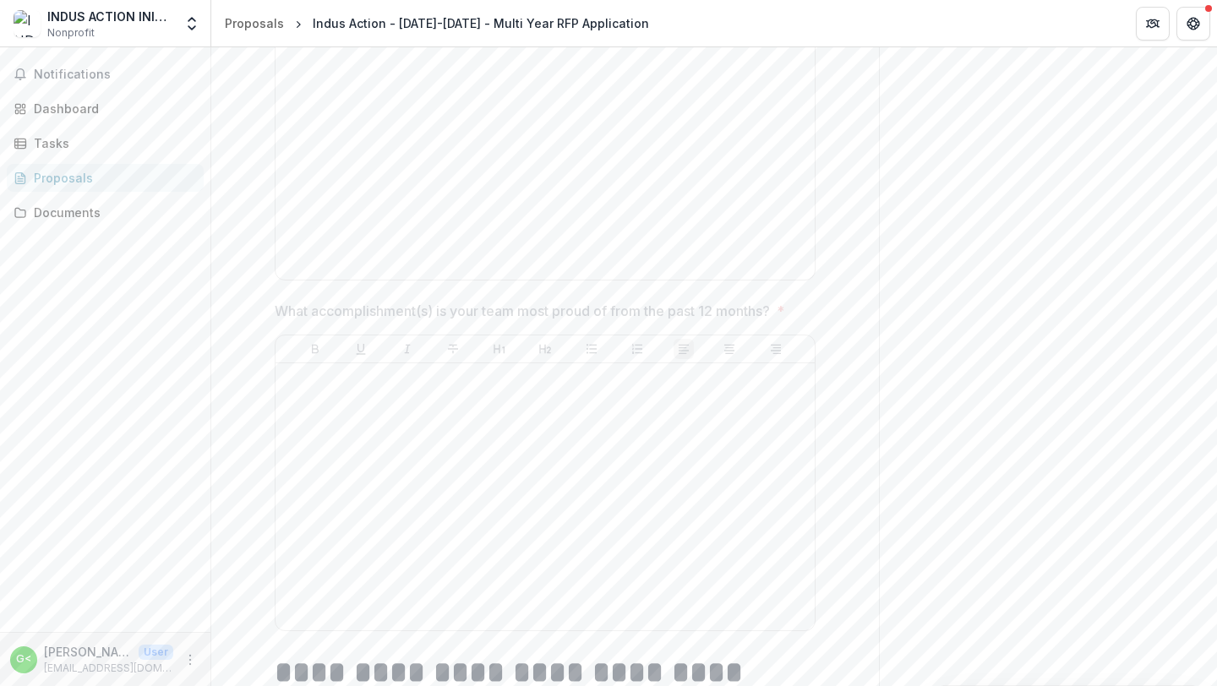
scroll to position [5166, 0]
drag, startPoint x: 798, startPoint y: 320, endPoint x: 271, endPoint y: 320, distance: 526.4
click at [275, 320] on span "What accomplishment(s) is your team most proud of from the past 12 months? *" at bounding box center [540, 310] width 531 height 20
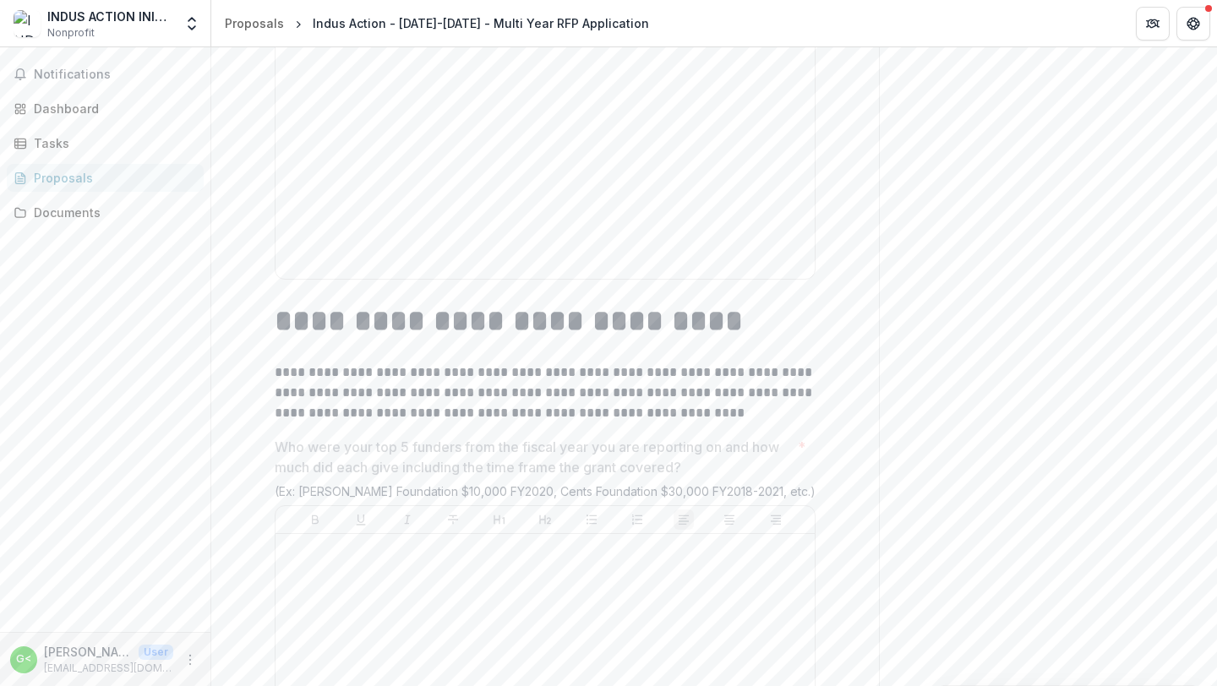
scroll to position [5519, 0]
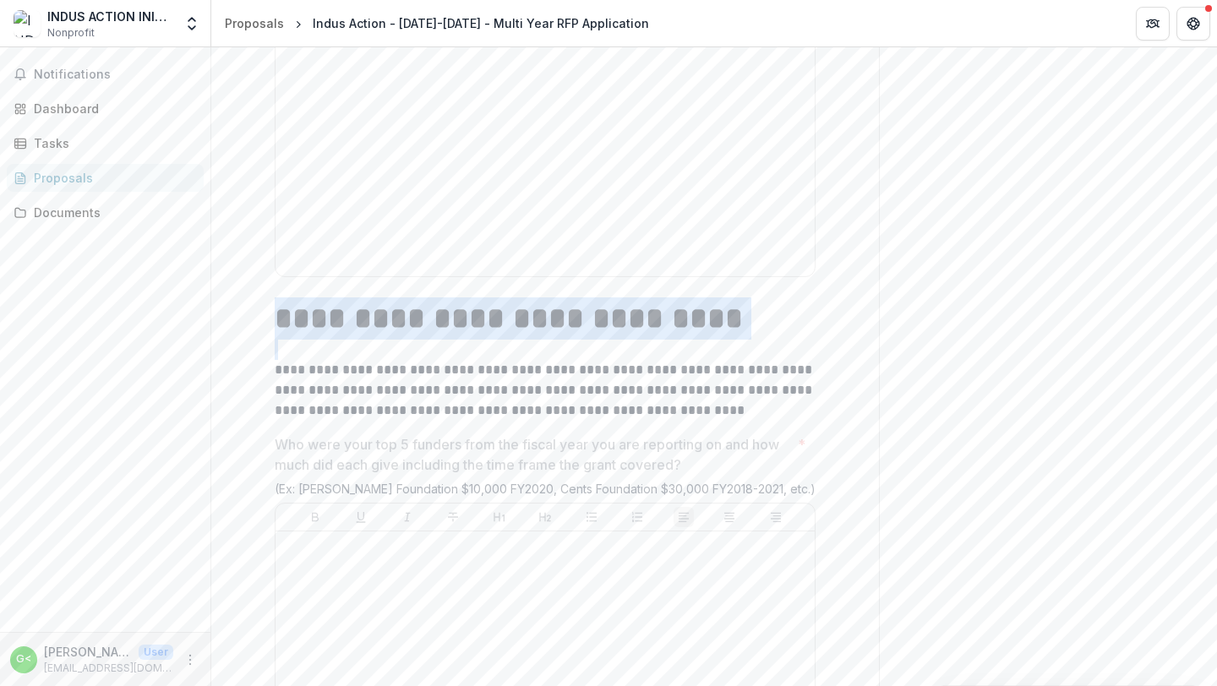
drag, startPoint x: 277, startPoint y: 328, endPoint x: 723, endPoint y: 360, distance: 447.3
click at [723, 360] on div "**********" at bounding box center [545, 358] width 541 height 123
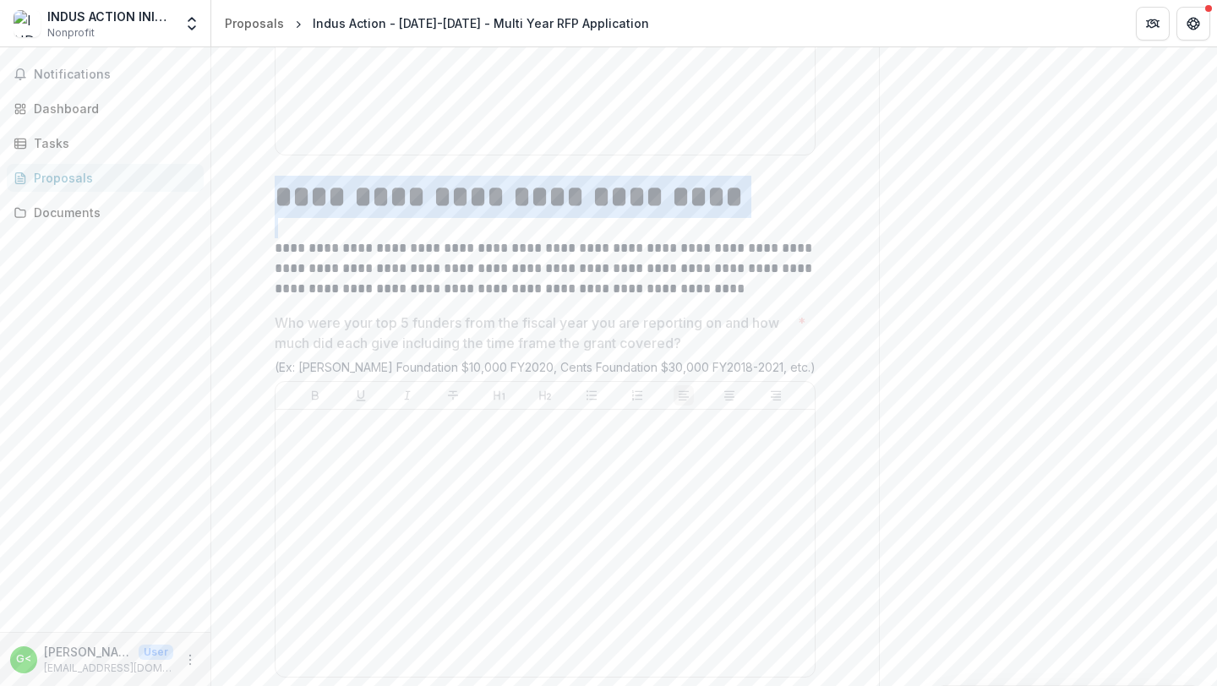
scroll to position [5665, 0]
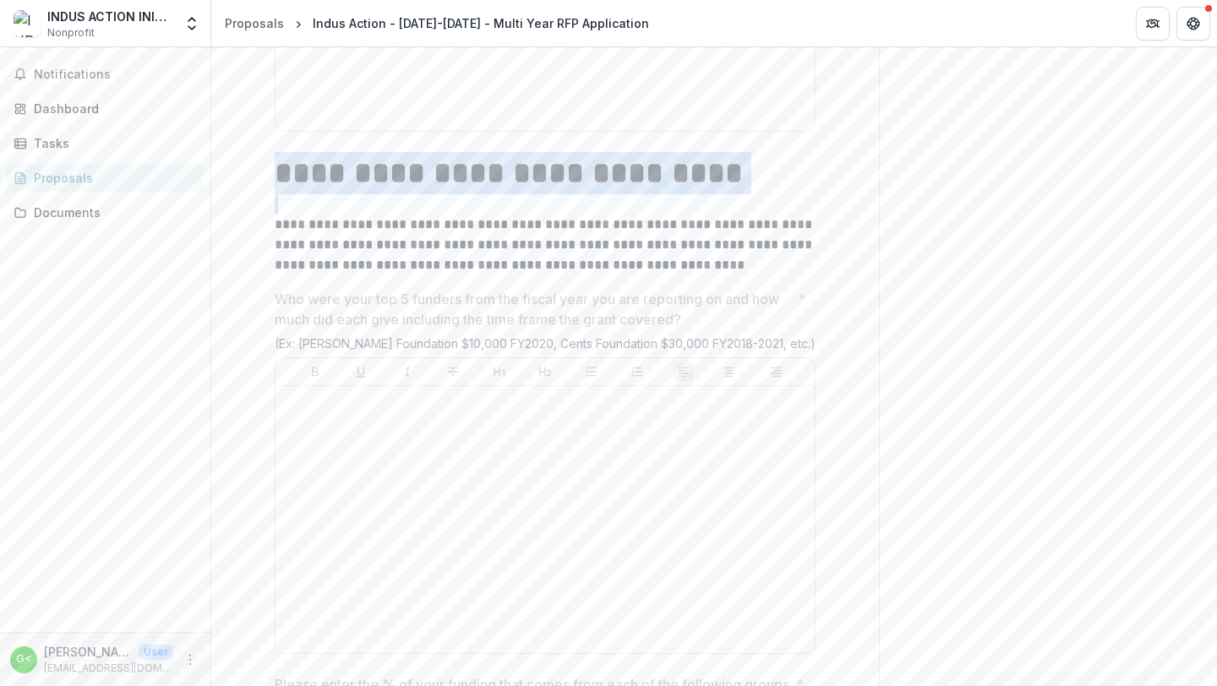
drag, startPoint x: 275, startPoint y: 238, endPoint x: 698, endPoint y: 325, distance: 432.2
click at [278, 314] on p "Who were your top 5 funders from the fiscal year you are reporting on and how m…" at bounding box center [533, 309] width 516 height 41
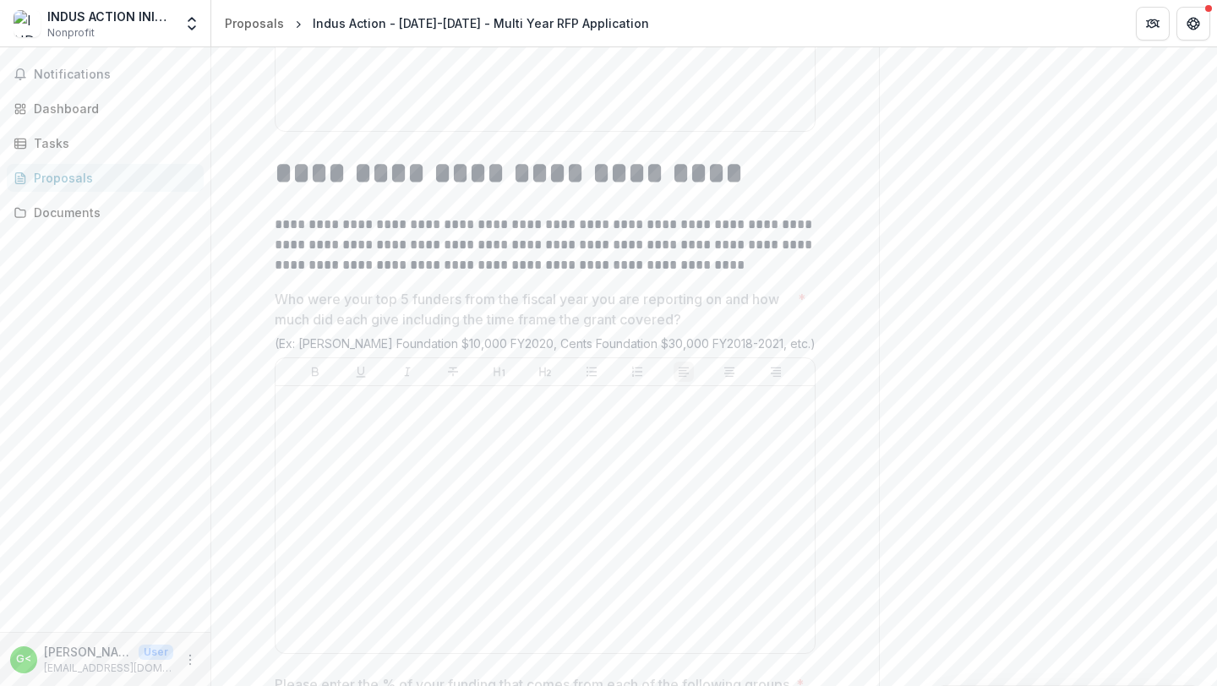
drag, startPoint x: 275, startPoint y: 311, endPoint x: 713, endPoint y: 331, distance: 439.0
click at [713, 330] on p "Who were your top 5 funders from the fiscal year you are reporting on and how m…" at bounding box center [533, 309] width 516 height 41
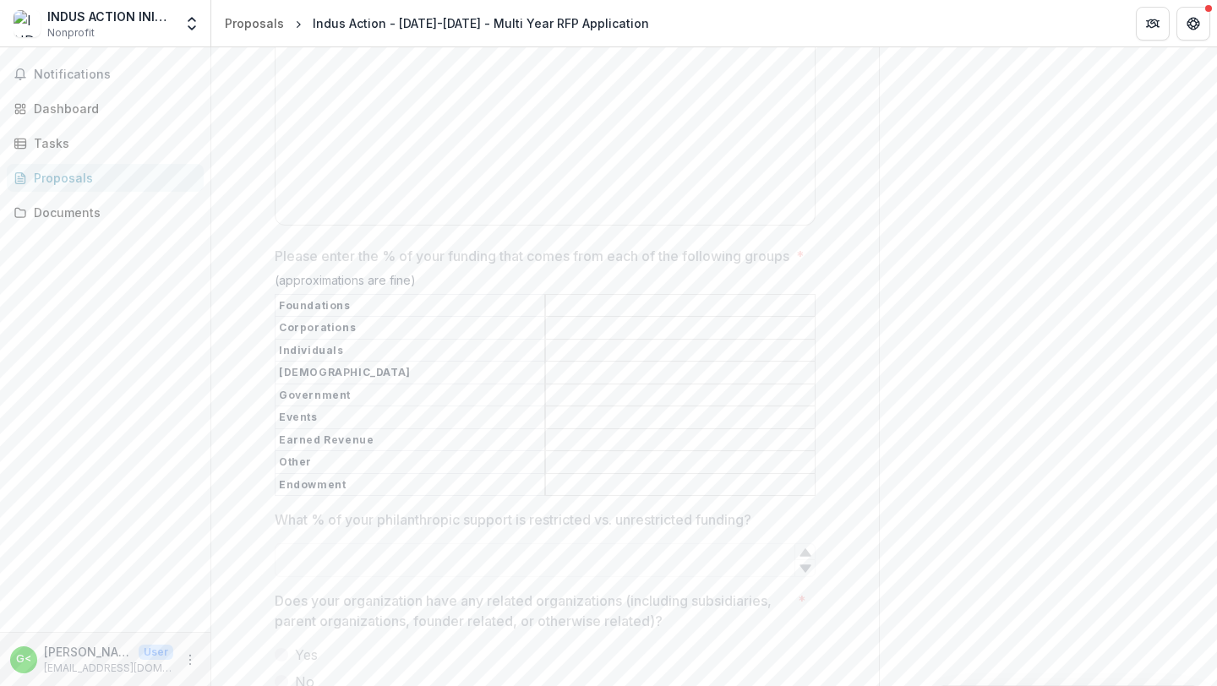
scroll to position [6091, 0]
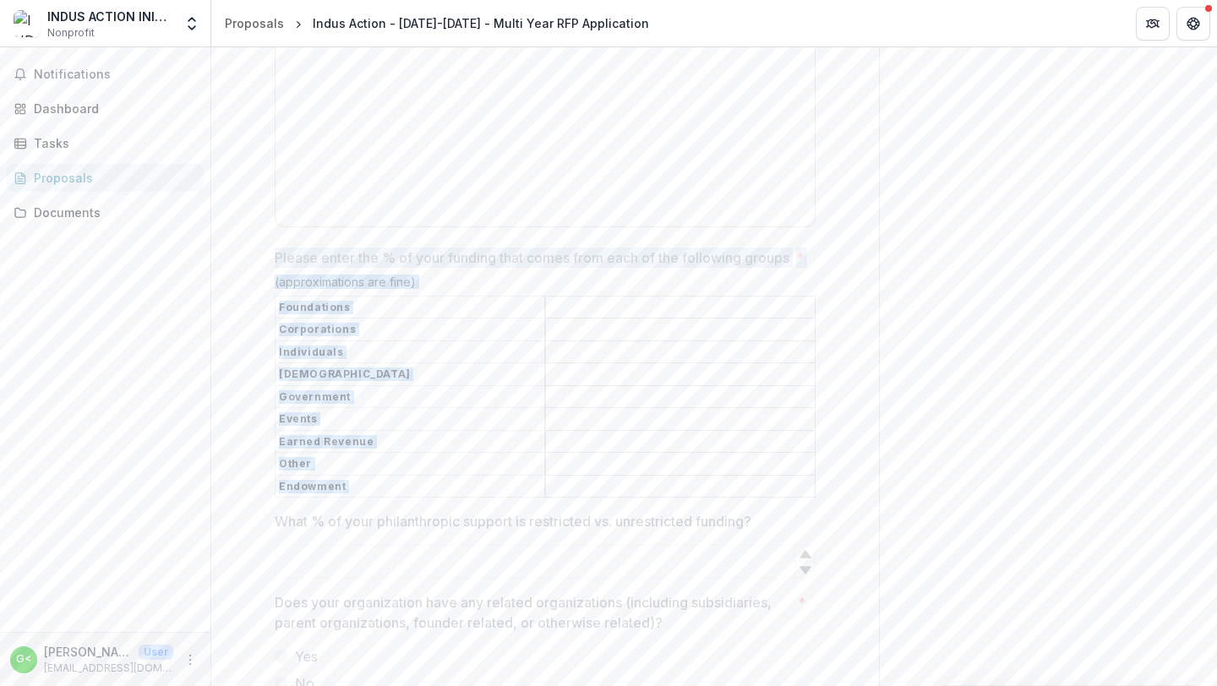
drag, startPoint x: 270, startPoint y: 266, endPoint x: 796, endPoint y: 523, distance: 585.0
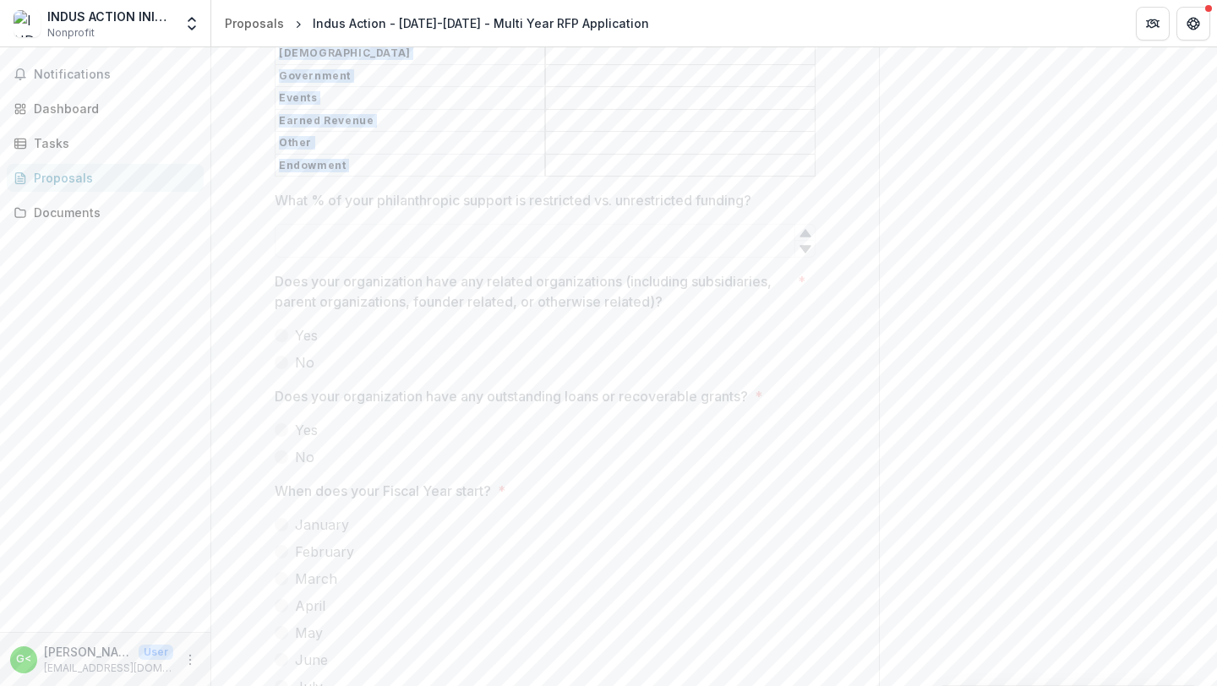
scroll to position [6433, 0]
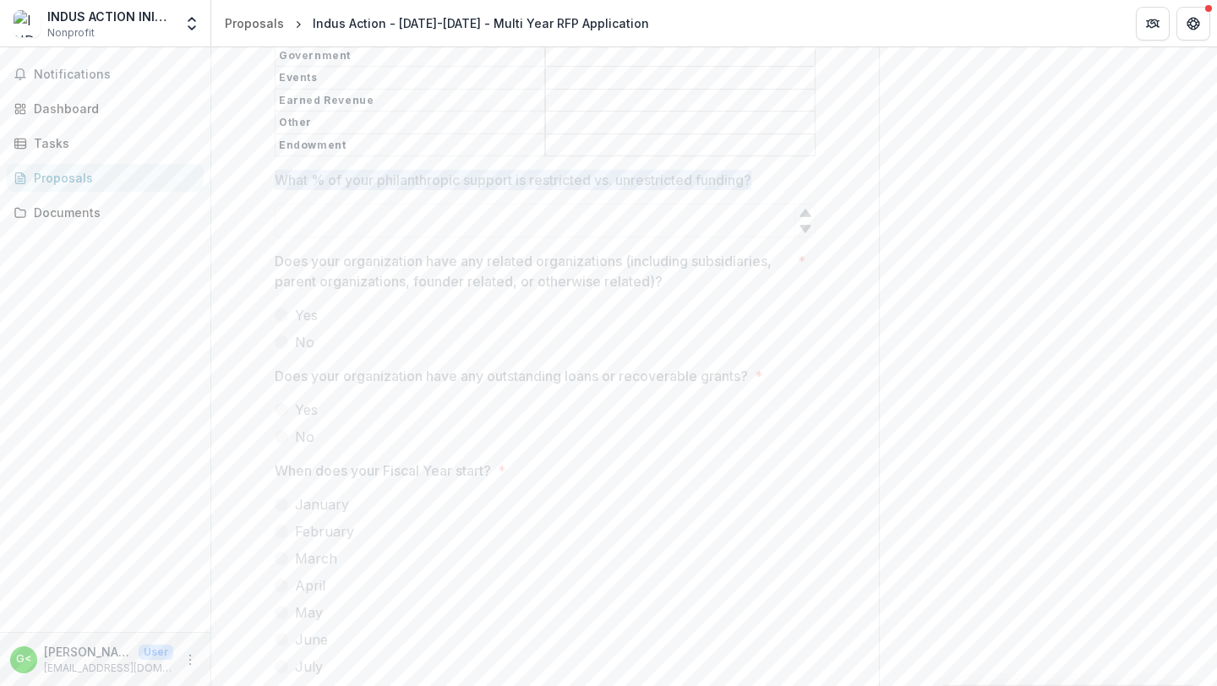
drag, startPoint x: 764, startPoint y: 199, endPoint x: 275, endPoint y: 190, distance: 489.3
click at [275, 190] on label "What % of your philanthropic support is restricted vs. unrestricted funding?" at bounding box center [540, 180] width 531 height 20
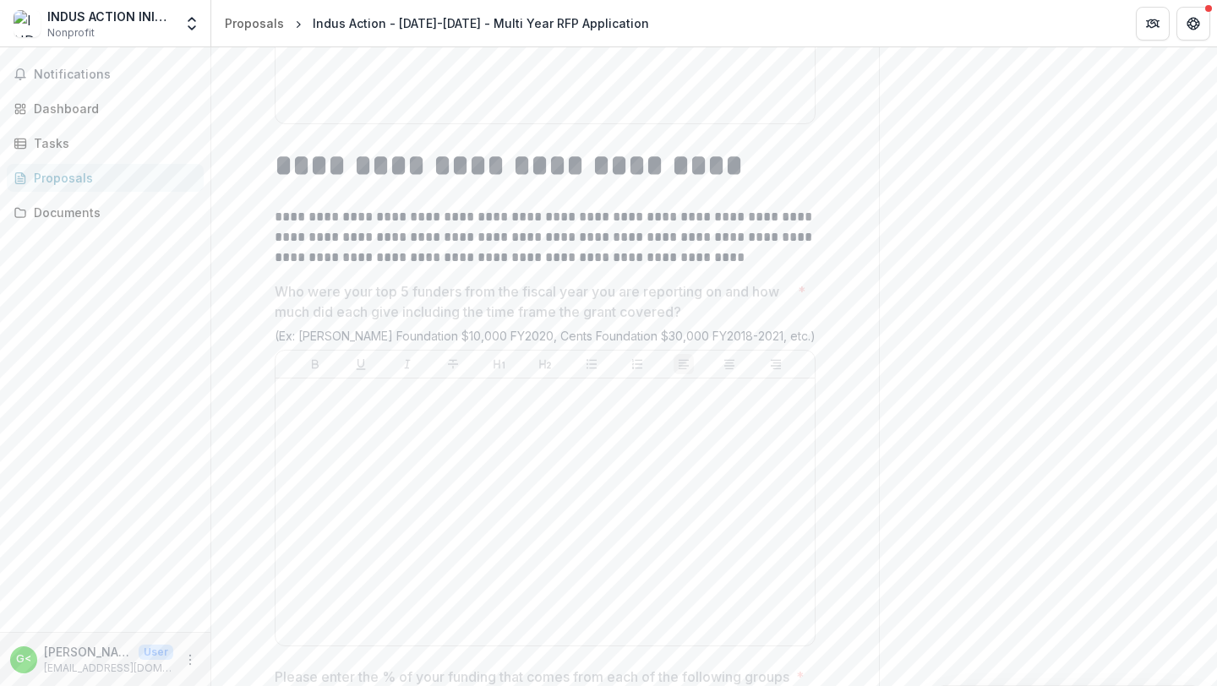
scroll to position [5685, 0]
